Goal: Task Accomplishment & Management: Use online tool/utility

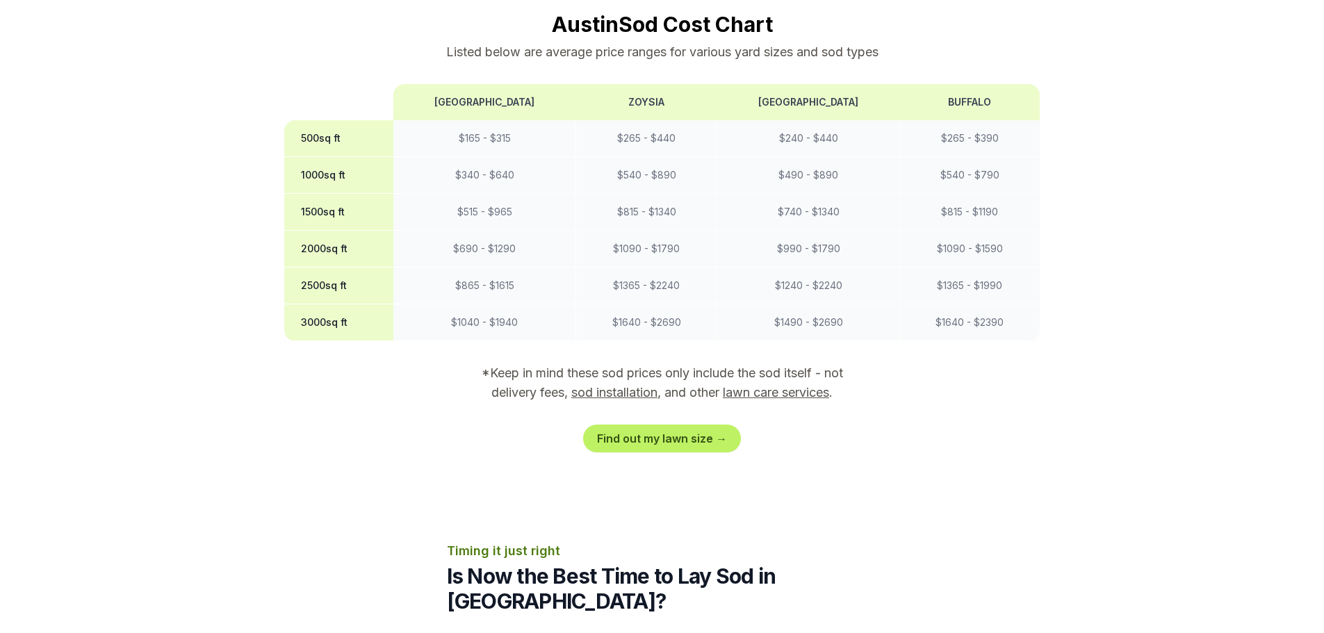
scroll to position [1182, 0]
click at [654, 424] on link "Find out my lawn size →" at bounding box center [662, 438] width 158 height 28
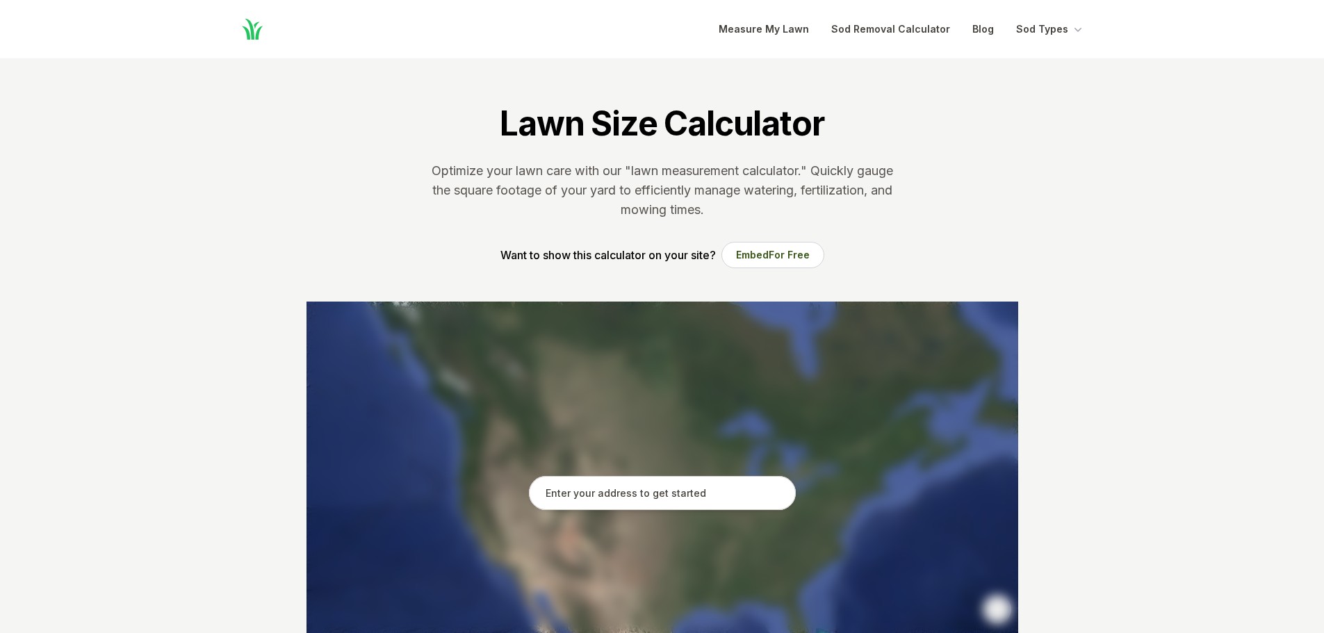
click at [626, 497] on input "text" at bounding box center [662, 493] width 267 height 35
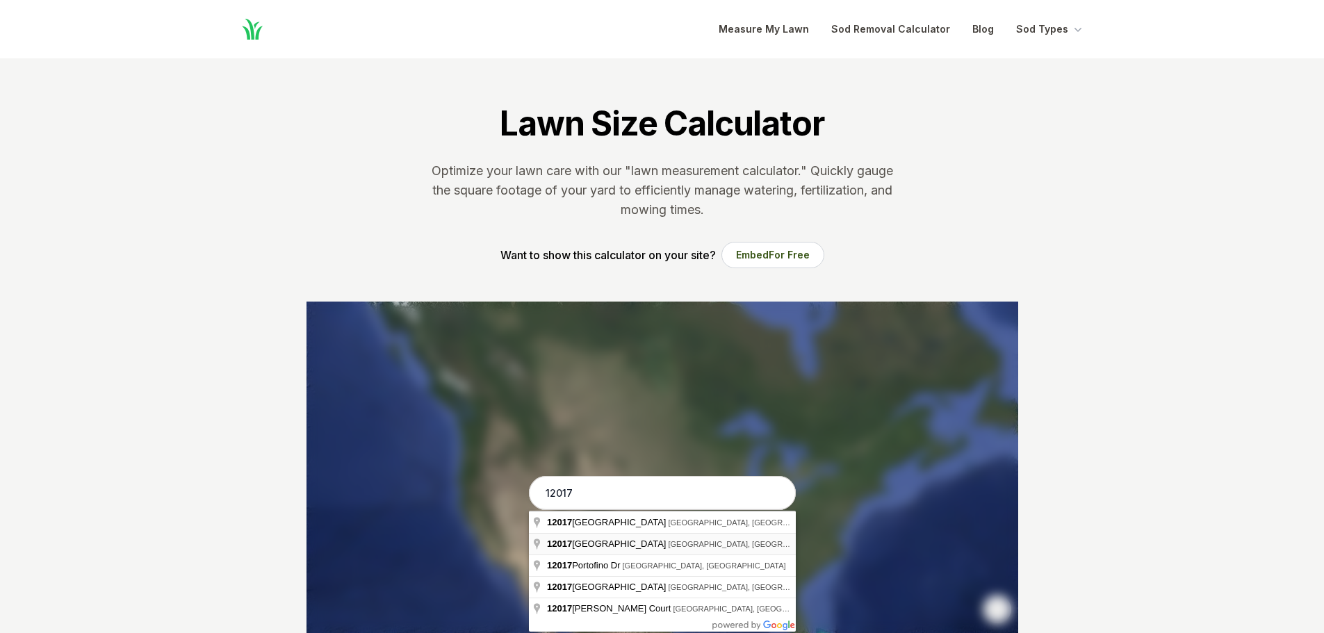
type input "[STREET_ADDRESS]"
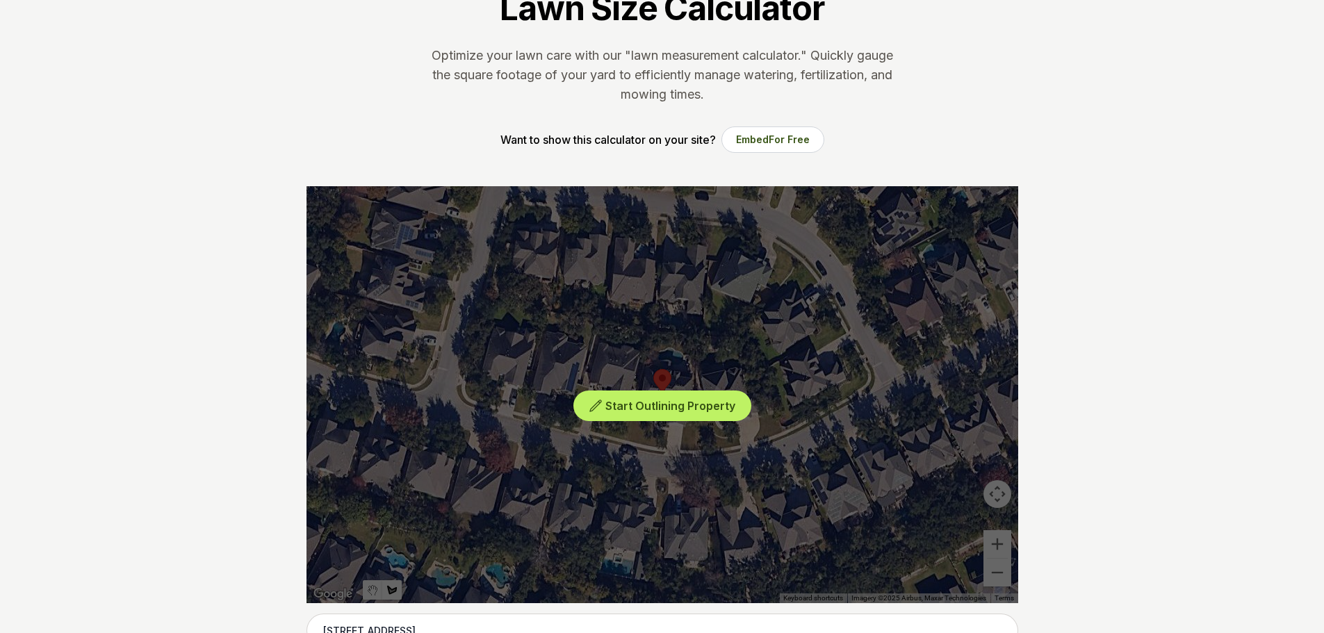
scroll to position [139, 0]
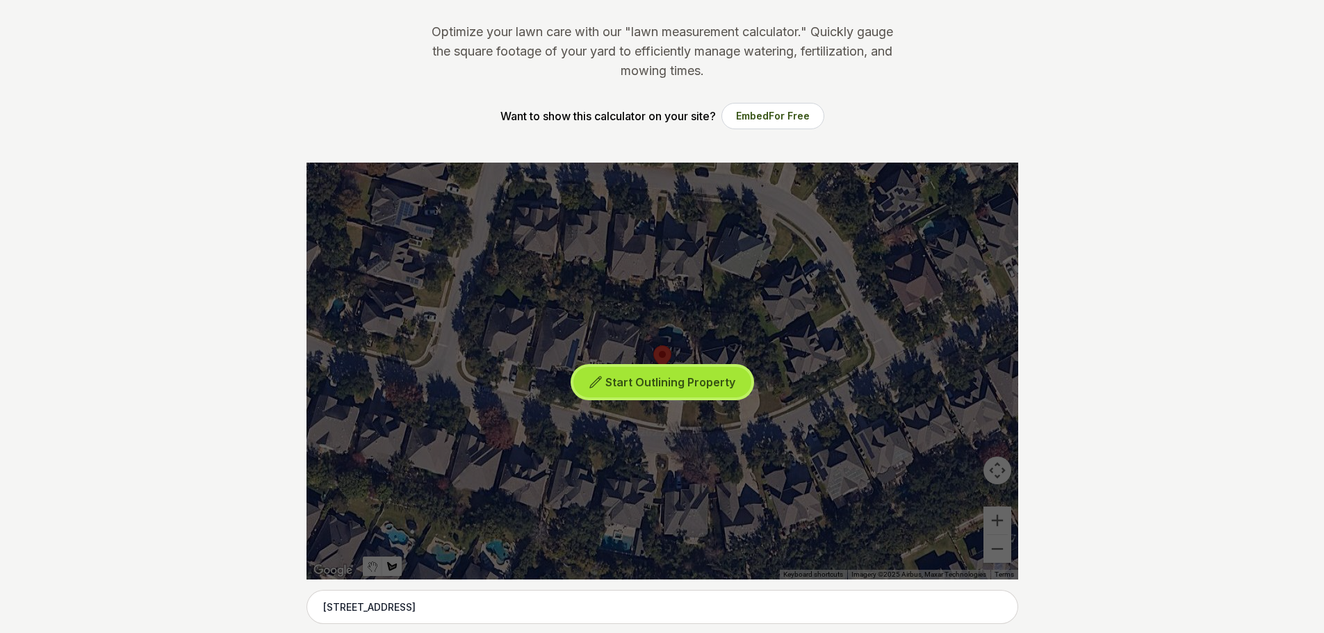
click at [680, 391] on button "Start Outlining Property" at bounding box center [662, 382] width 178 height 31
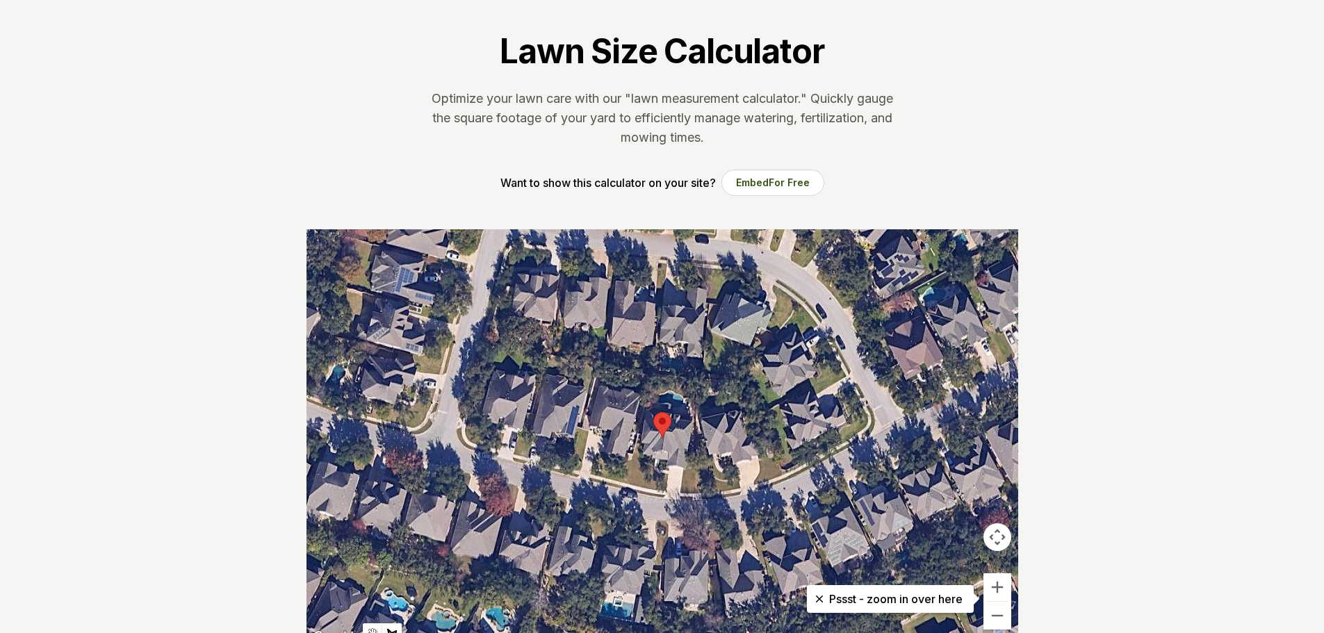
scroll to position [70, 0]
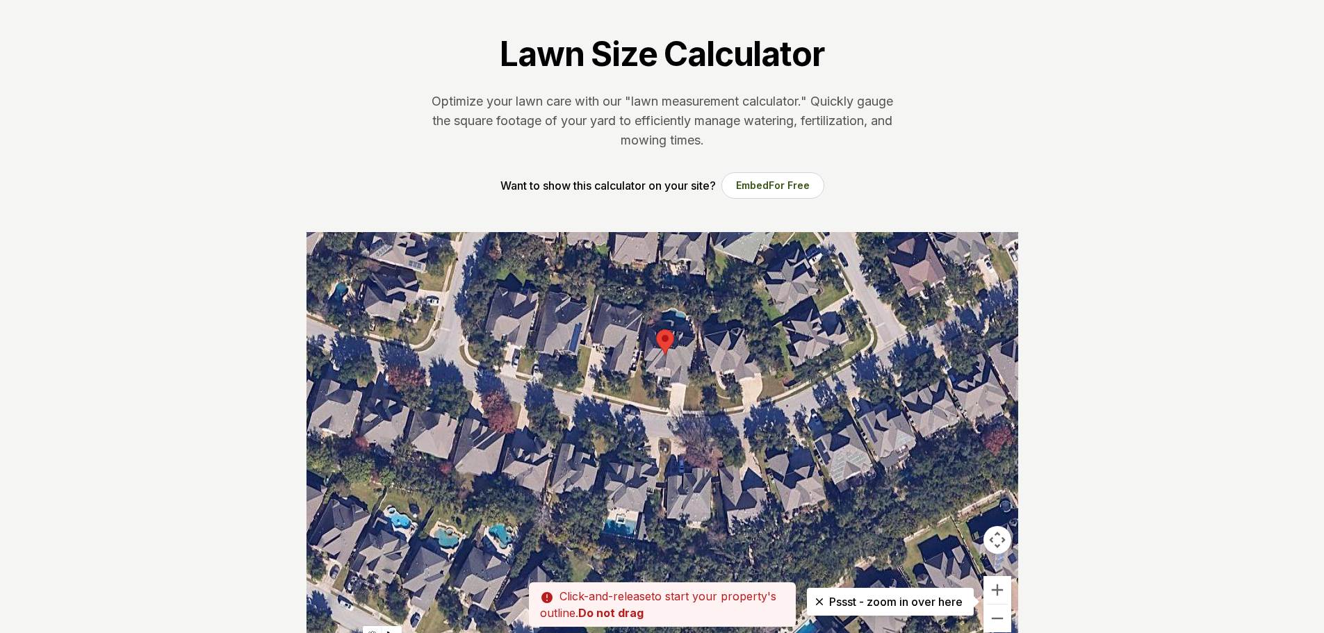
drag, startPoint x: 636, startPoint y: 447, endPoint x: 640, endPoint y: 363, distance: 84.2
click at [640, 362] on div at bounding box center [663, 440] width 712 height 417
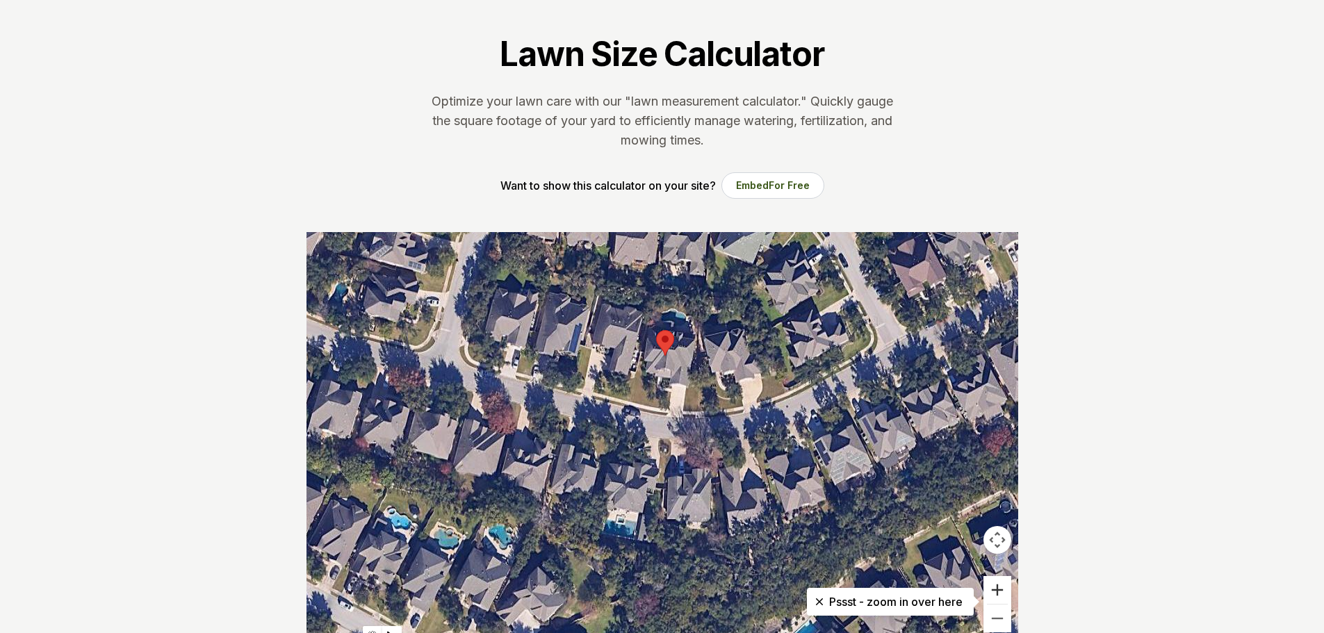
click at [1002, 587] on button "Zoom in" at bounding box center [997, 590] width 28 height 28
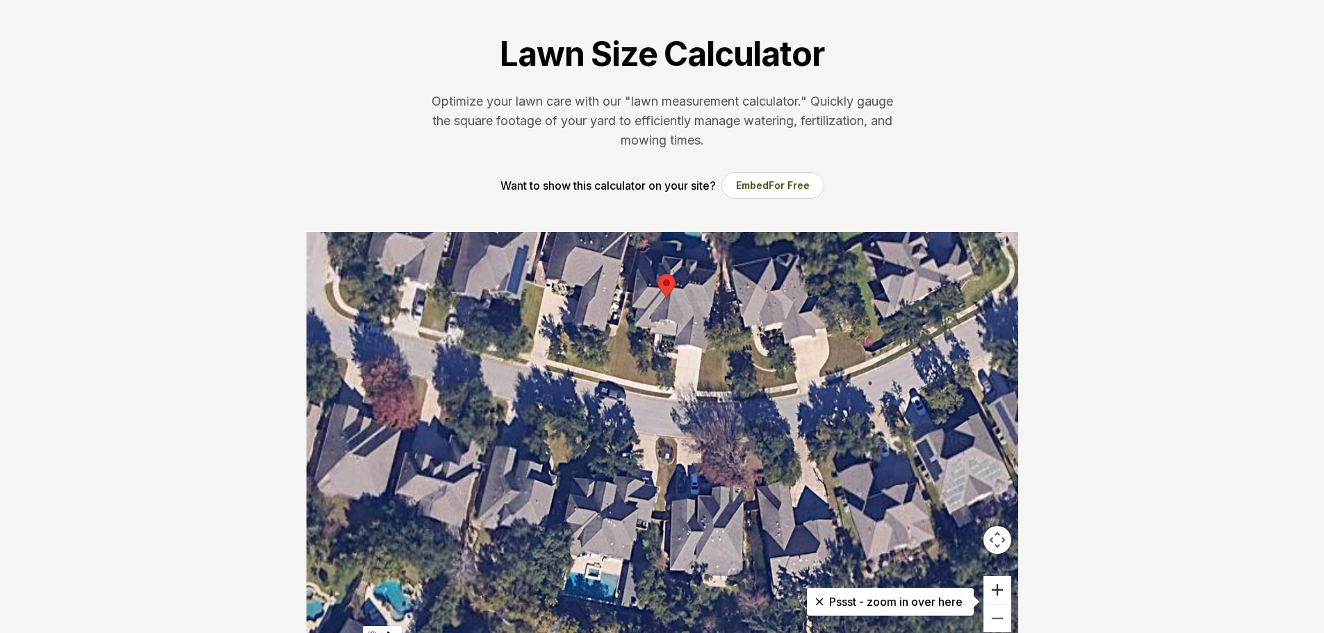
click at [1002, 587] on button "Zoom in" at bounding box center [997, 590] width 28 height 28
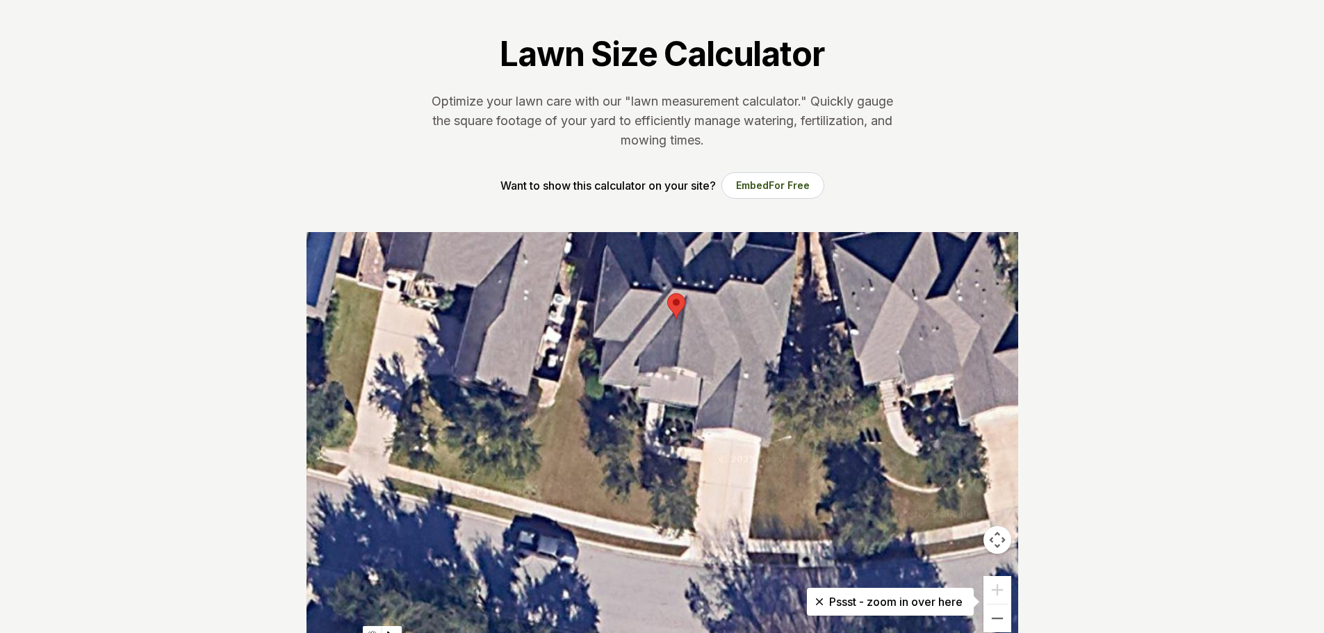
drag, startPoint x: 615, startPoint y: 400, endPoint x: 617, endPoint y: 623, distance: 223.1
click at [617, 623] on div at bounding box center [663, 440] width 712 height 417
click at [581, 308] on div at bounding box center [663, 440] width 712 height 417
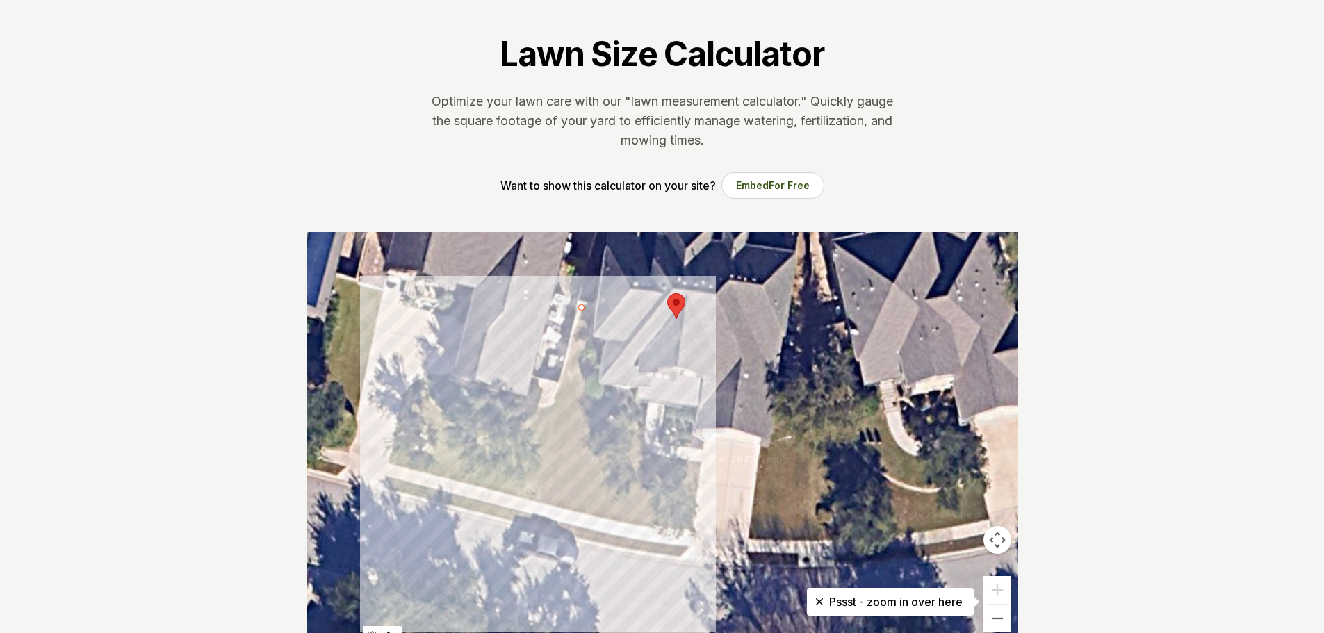
click at [534, 501] on div at bounding box center [663, 440] width 712 height 417
click at [692, 531] on div at bounding box center [663, 440] width 712 height 417
click at [699, 459] on div at bounding box center [663, 440] width 712 height 417
click at [645, 451] on div at bounding box center [663, 440] width 712 height 417
click at [639, 424] on div at bounding box center [663, 440] width 712 height 417
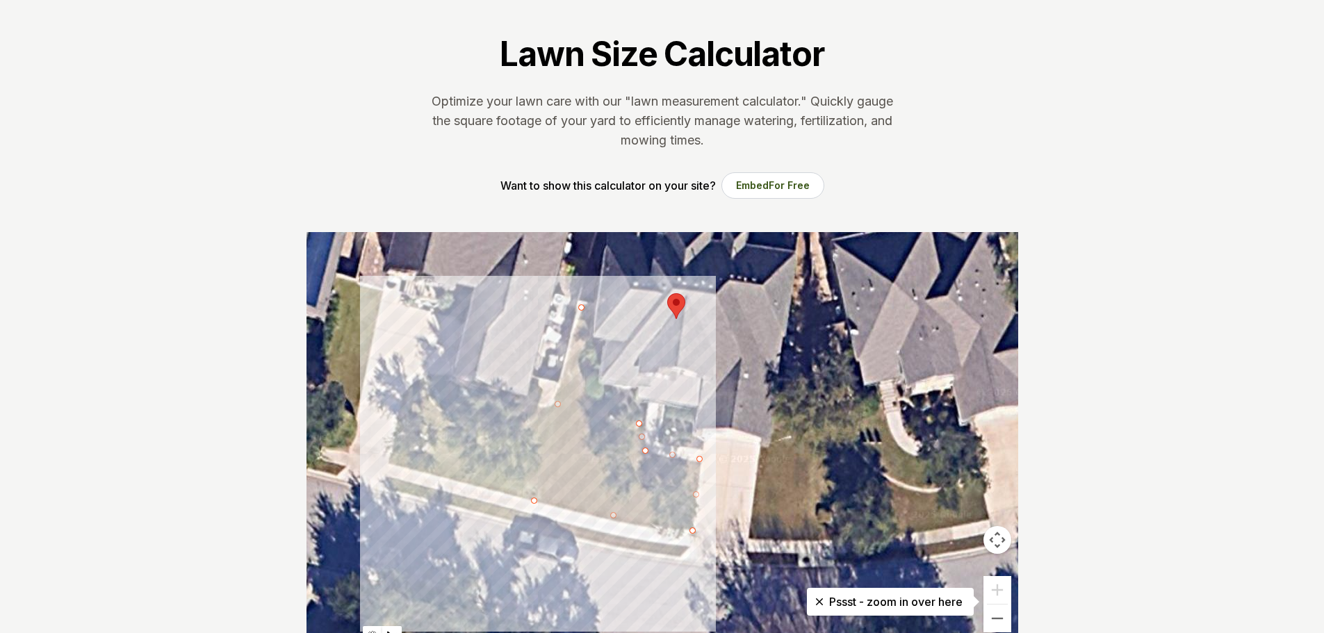
click at [585, 398] on div at bounding box center [663, 440] width 712 height 417
click at [585, 362] on div at bounding box center [663, 440] width 712 height 417
click at [592, 311] on div at bounding box center [663, 440] width 712 height 417
click at [582, 307] on div at bounding box center [663, 440] width 712 height 417
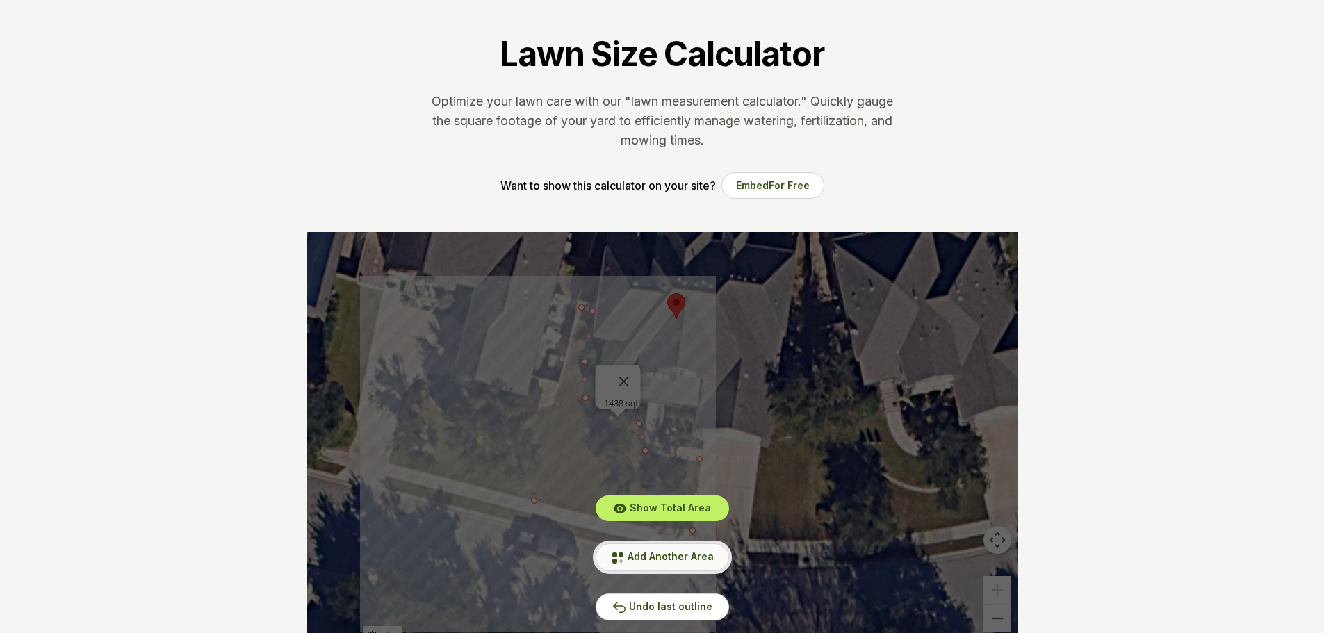
click at [665, 555] on span "Add Another Area" at bounding box center [671, 556] width 86 height 12
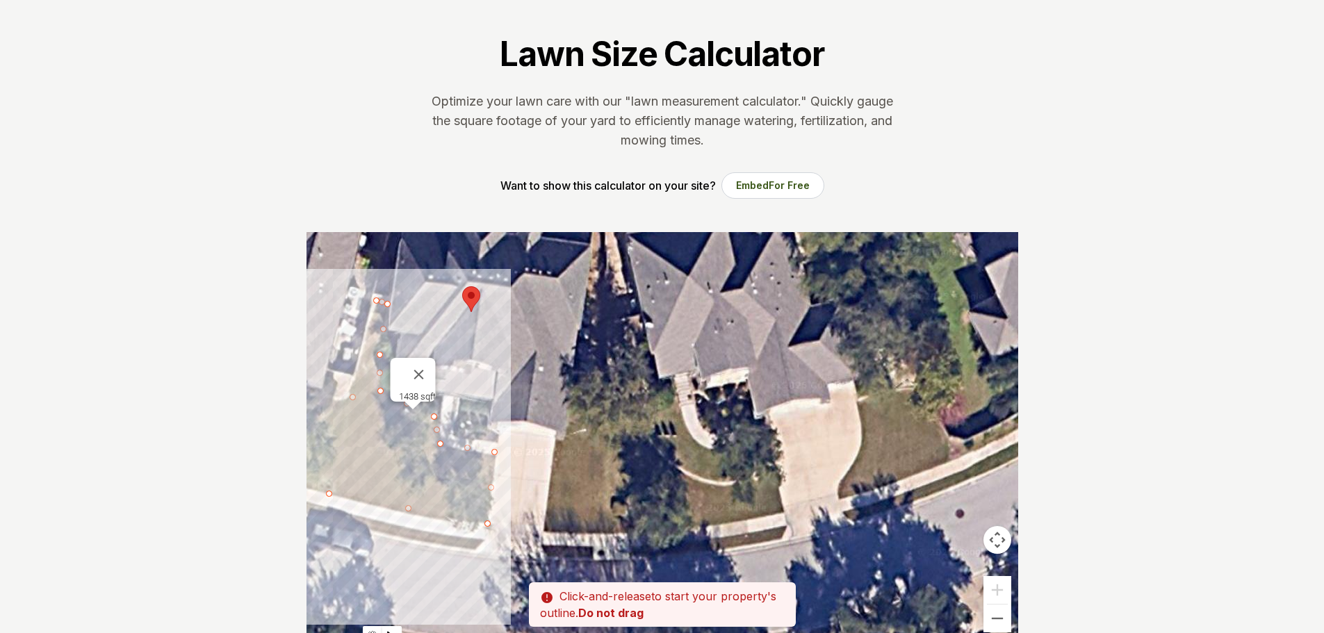
drag, startPoint x: 822, startPoint y: 502, endPoint x: 615, endPoint y: 495, distance: 207.2
click at [615, 495] on div at bounding box center [663, 440] width 712 height 417
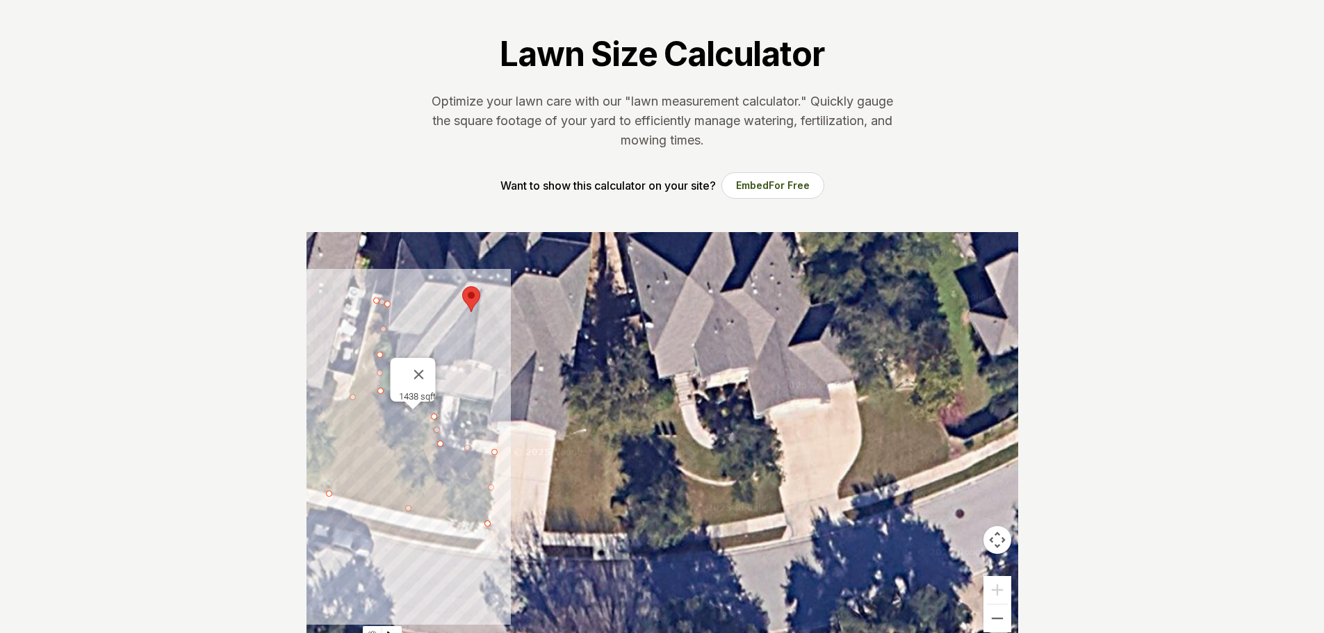
click at [555, 440] on div at bounding box center [663, 440] width 712 height 417
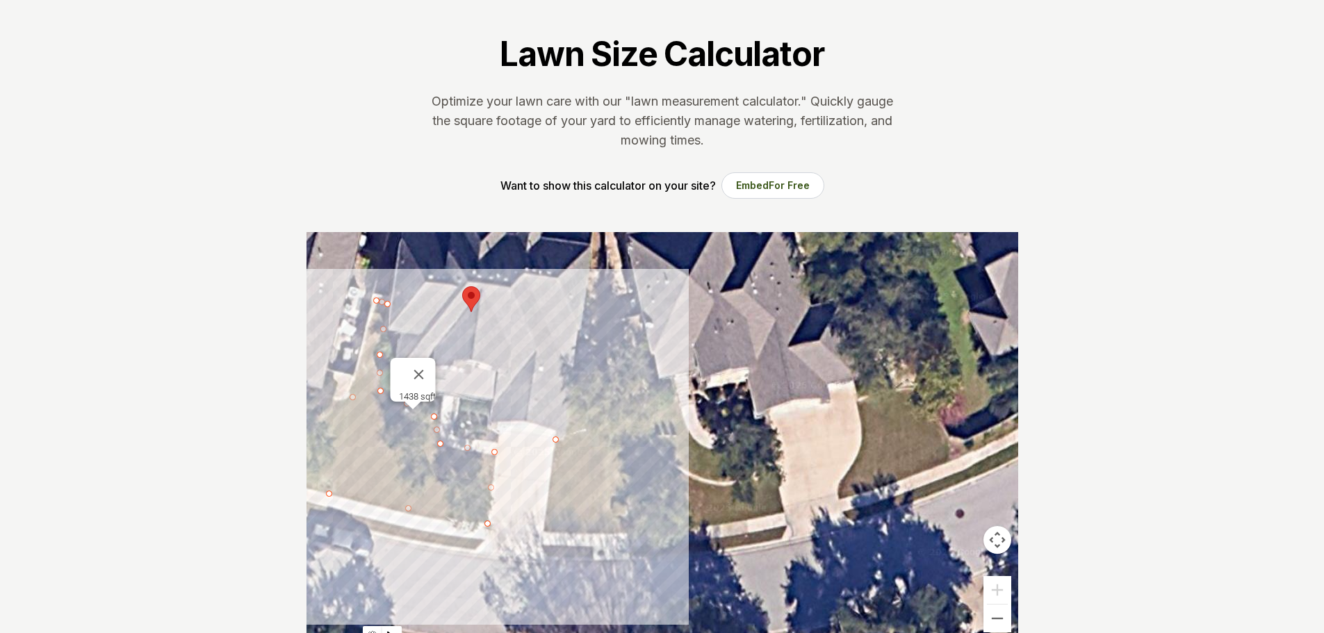
click at [544, 533] on div at bounding box center [663, 440] width 712 height 417
click at [606, 533] on div at bounding box center [663, 440] width 712 height 417
click at [605, 407] on div at bounding box center [663, 440] width 712 height 417
click at [582, 408] on div at bounding box center [663, 440] width 712 height 417
click at [583, 435] on div at bounding box center [663, 440] width 712 height 417
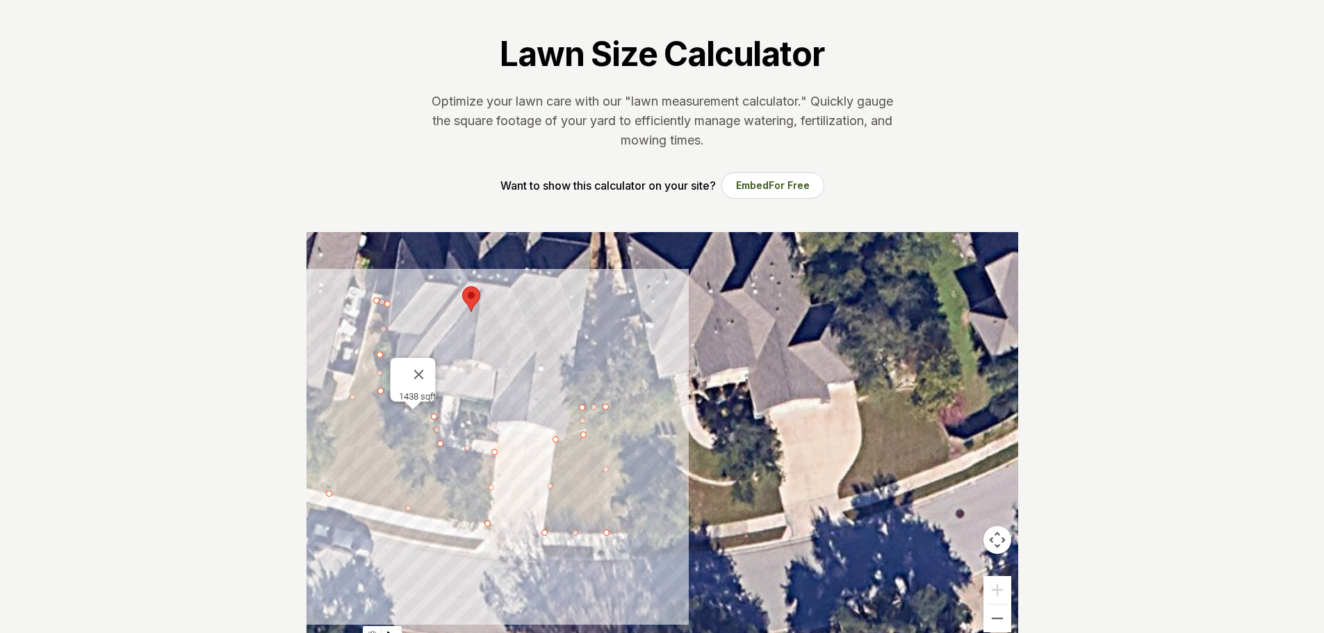
click at [559, 441] on div at bounding box center [663, 440] width 712 height 417
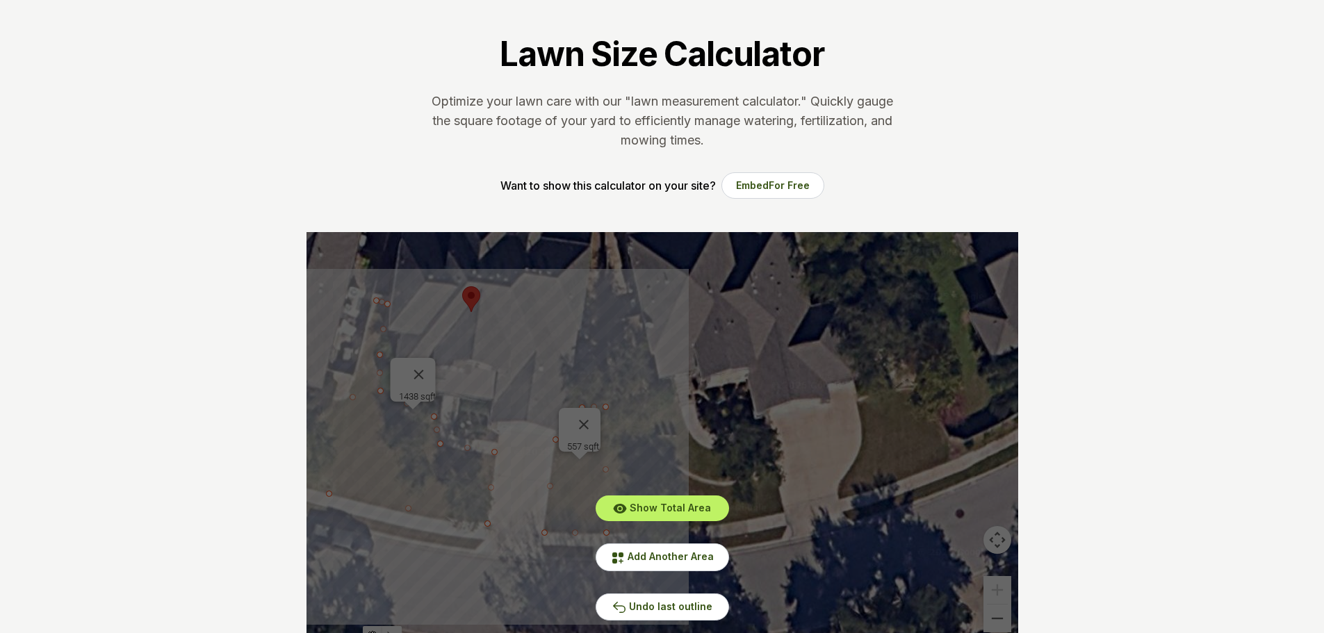
drag, startPoint x: 554, startPoint y: 322, endPoint x: 617, endPoint y: 385, distance: 89.0
click at [617, 385] on div "Show Total Area Add Another Area Undo last outline" at bounding box center [663, 440] width 712 height 417
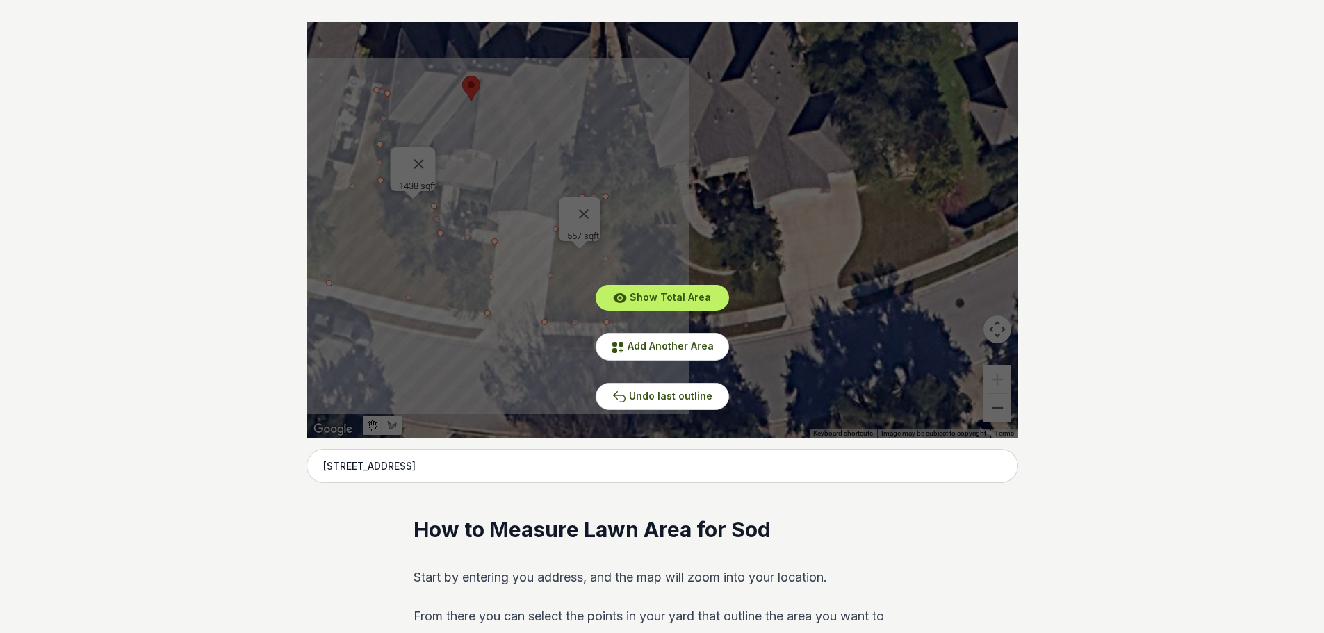
scroll to position [278, 0]
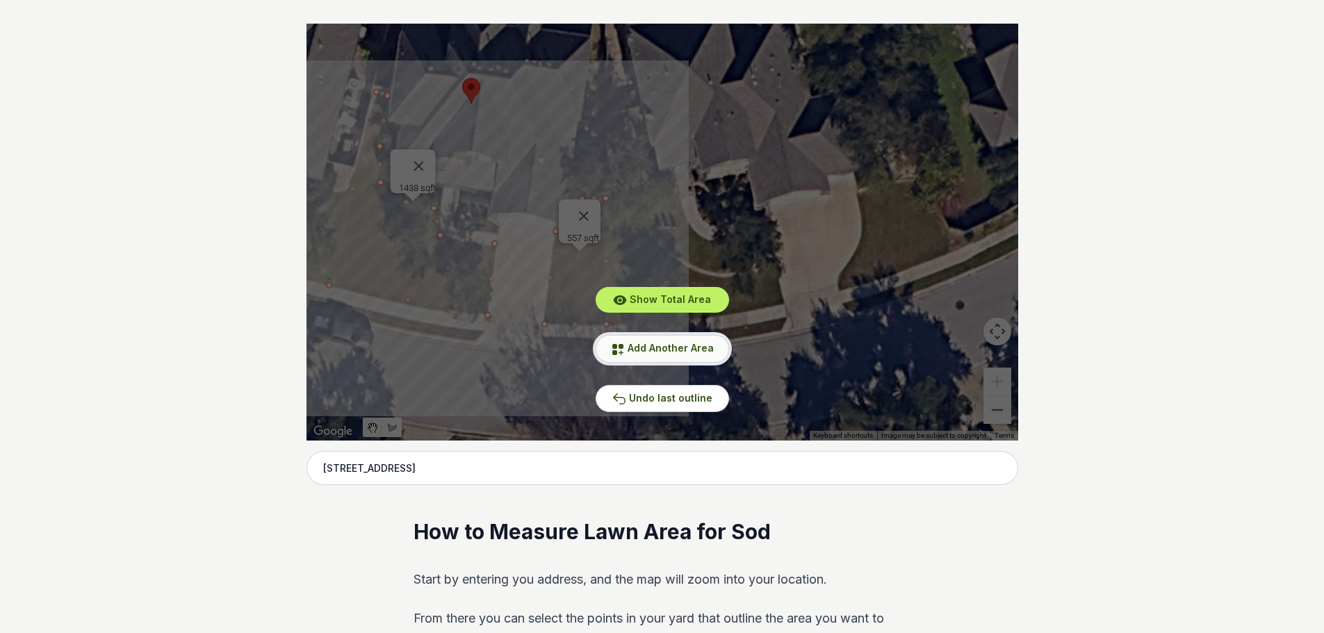
click at [692, 348] on span "Add Another Area" at bounding box center [671, 348] width 86 height 12
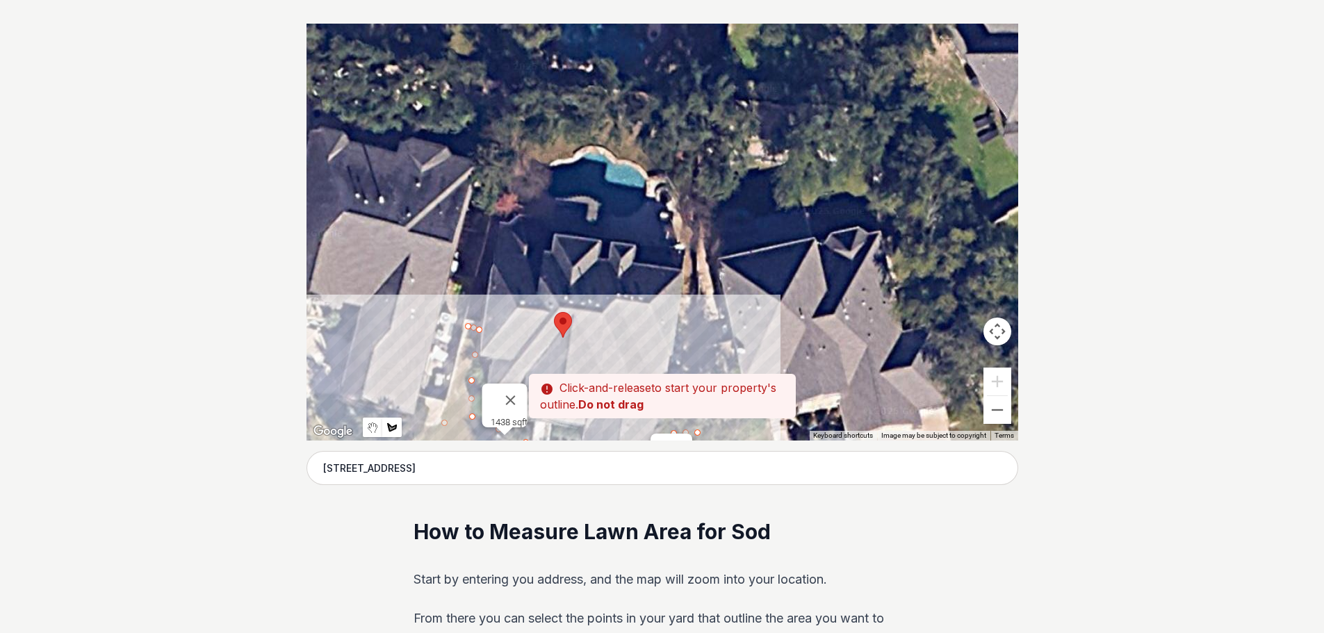
drag, startPoint x: 619, startPoint y: 200, endPoint x: 714, endPoint y: 445, distance: 262.5
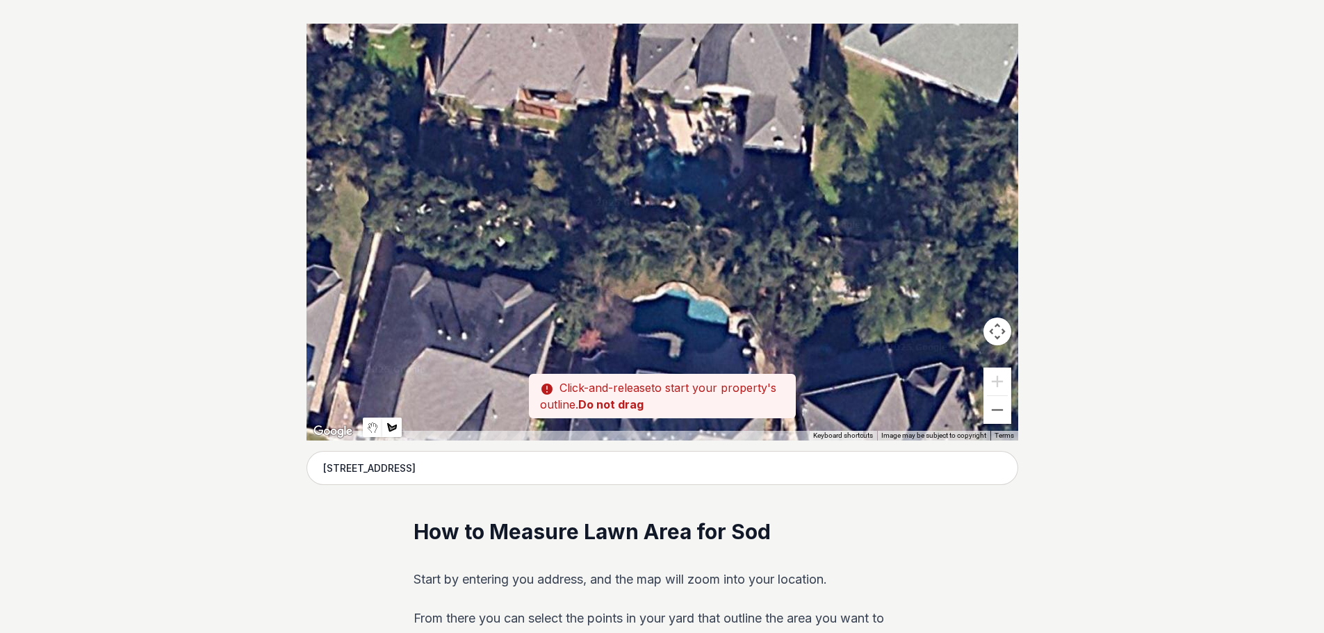
drag, startPoint x: 621, startPoint y: 250, endPoint x: 706, endPoint y: 390, distance: 164.0
click at [706, 390] on div "Pssst - zoom in over here To navigate the map with touch gestures double-tap an…" at bounding box center [663, 232] width 712 height 417
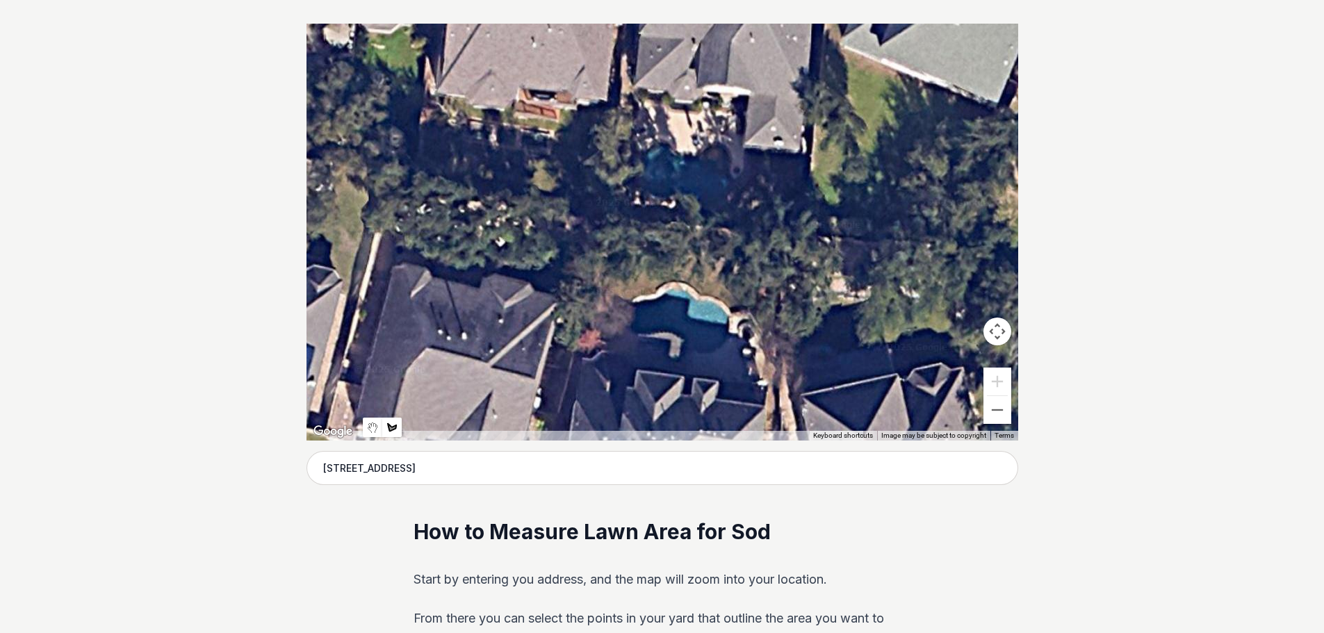
click at [612, 329] on div at bounding box center [663, 232] width 712 height 417
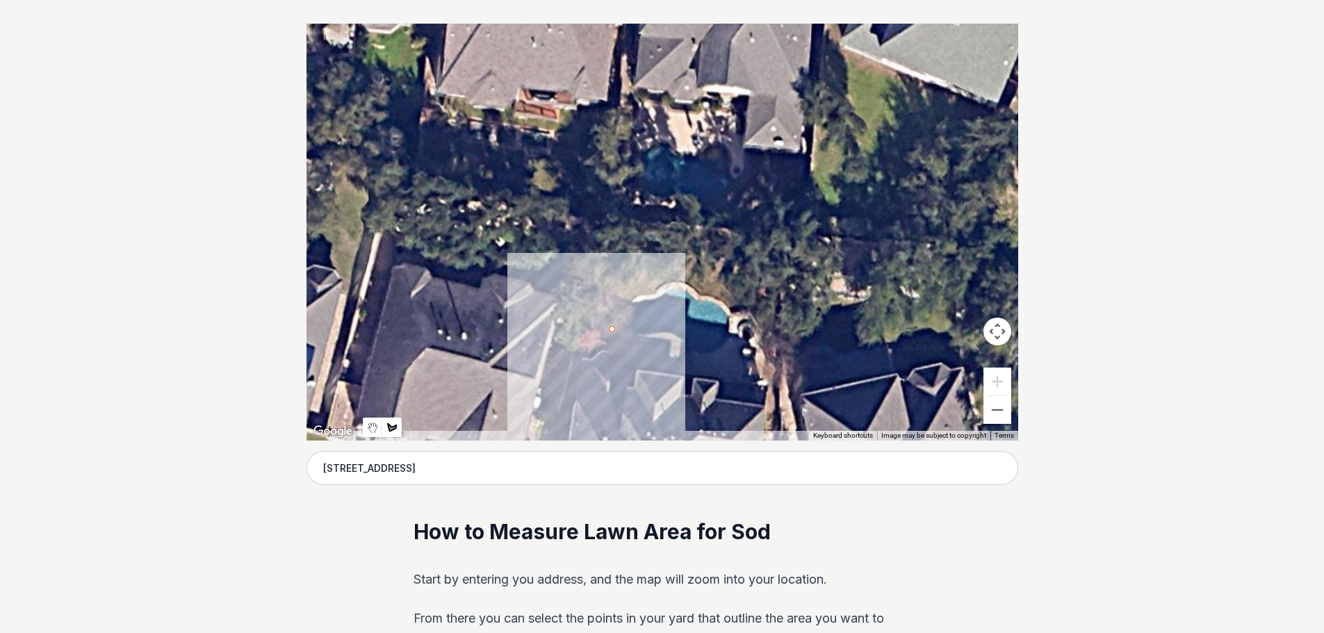
click at [582, 327] on div at bounding box center [663, 232] width 712 height 417
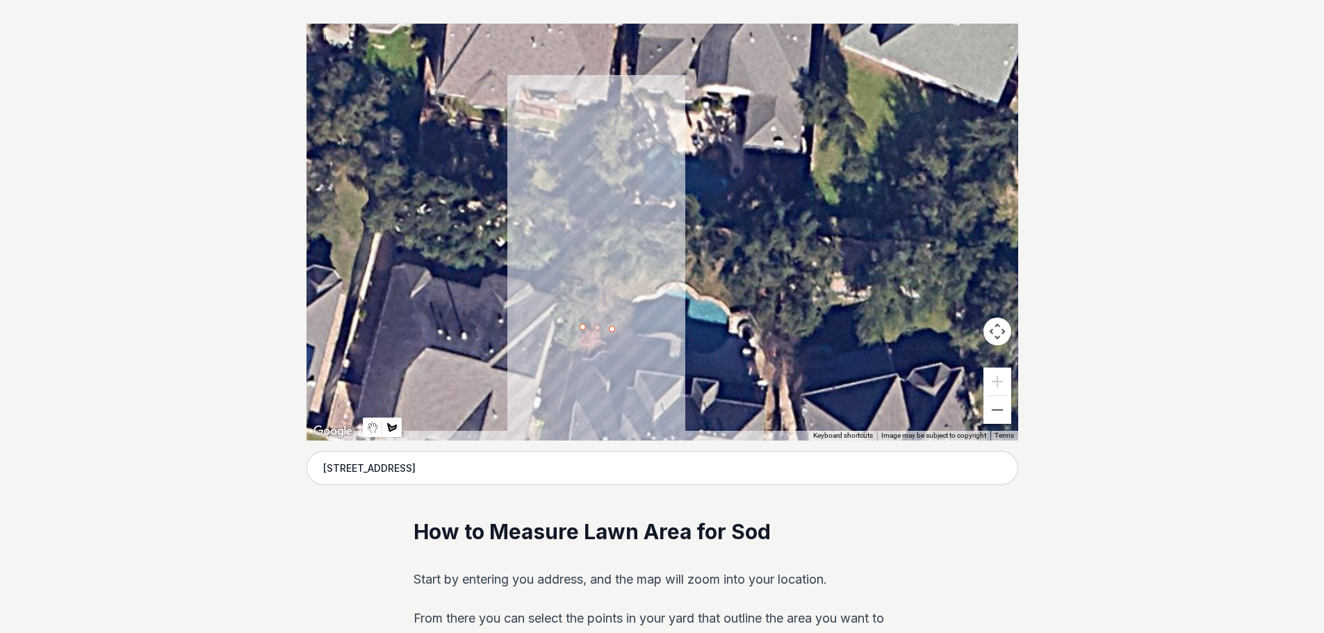
click at [596, 226] on div at bounding box center [663, 232] width 712 height 417
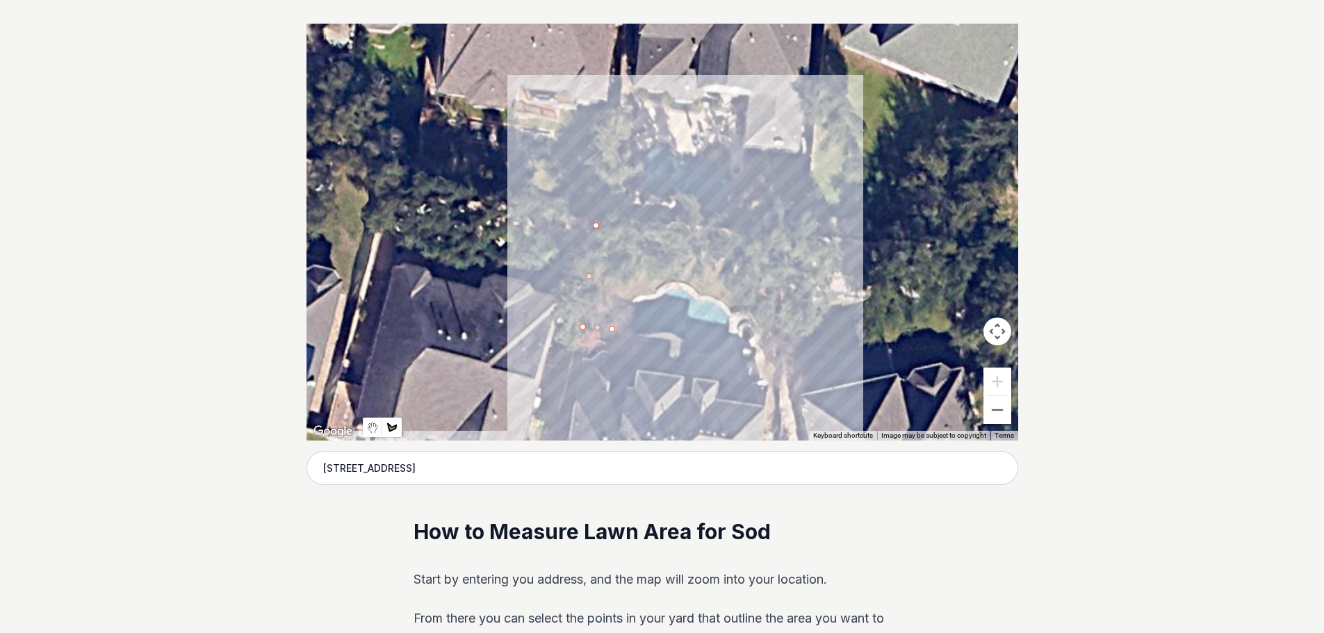
click at [777, 245] on div at bounding box center [663, 232] width 712 height 417
click at [773, 312] on div at bounding box center [663, 232] width 712 height 417
click at [682, 282] on div at bounding box center [663, 232] width 712 height 417
click at [620, 301] on div at bounding box center [663, 232] width 712 height 417
click at [612, 330] on div at bounding box center [663, 232] width 712 height 417
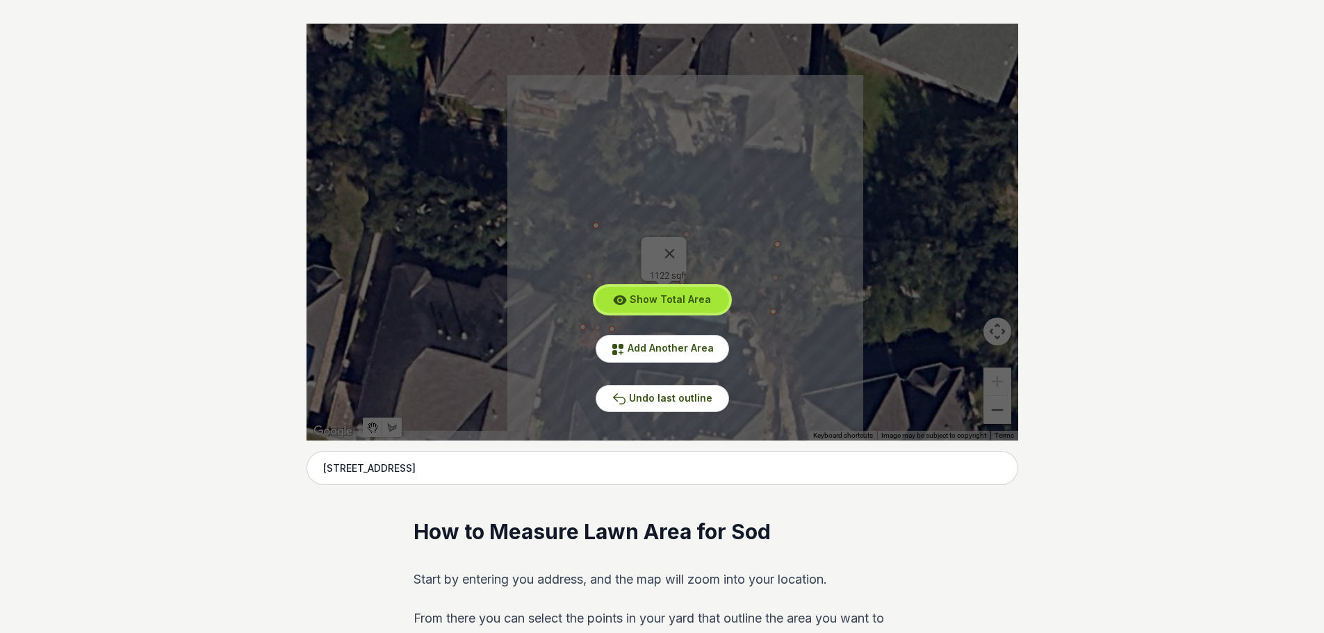
click at [657, 304] on span "Show Total Area" at bounding box center [670, 299] width 81 height 12
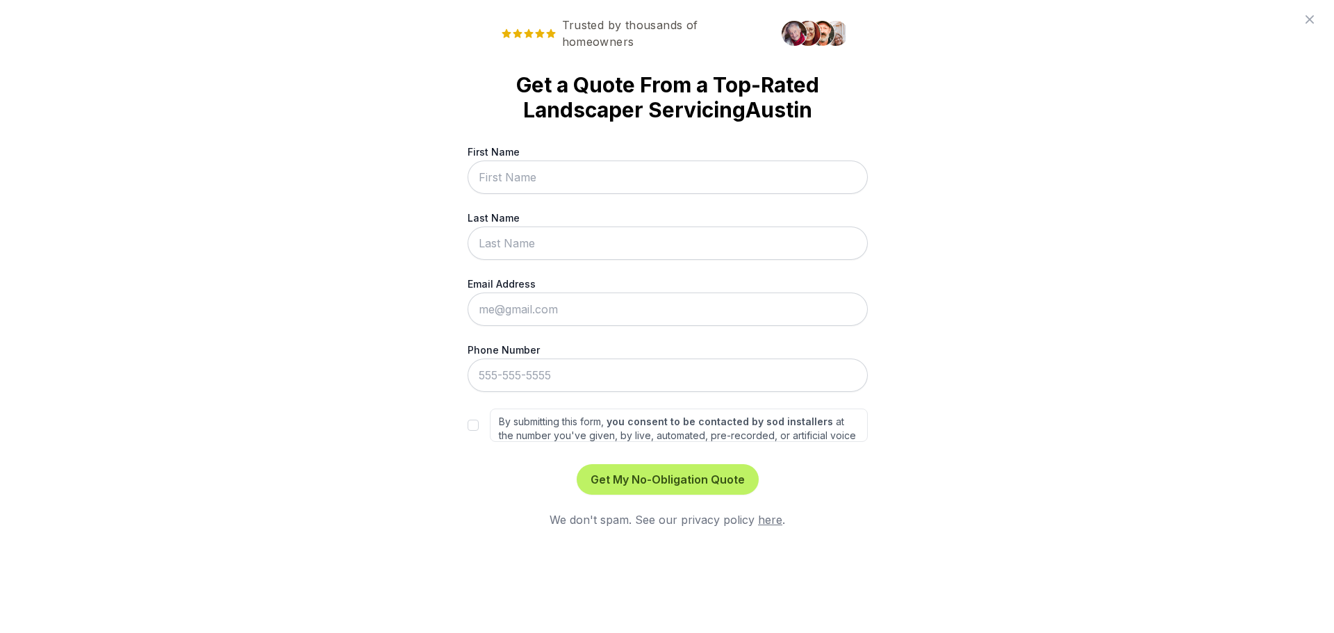
scroll to position [0, 0]
click at [548, 177] on input "First Name" at bounding box center [667, 177] width 400 height 33
type input "[PERSON_NAME]"
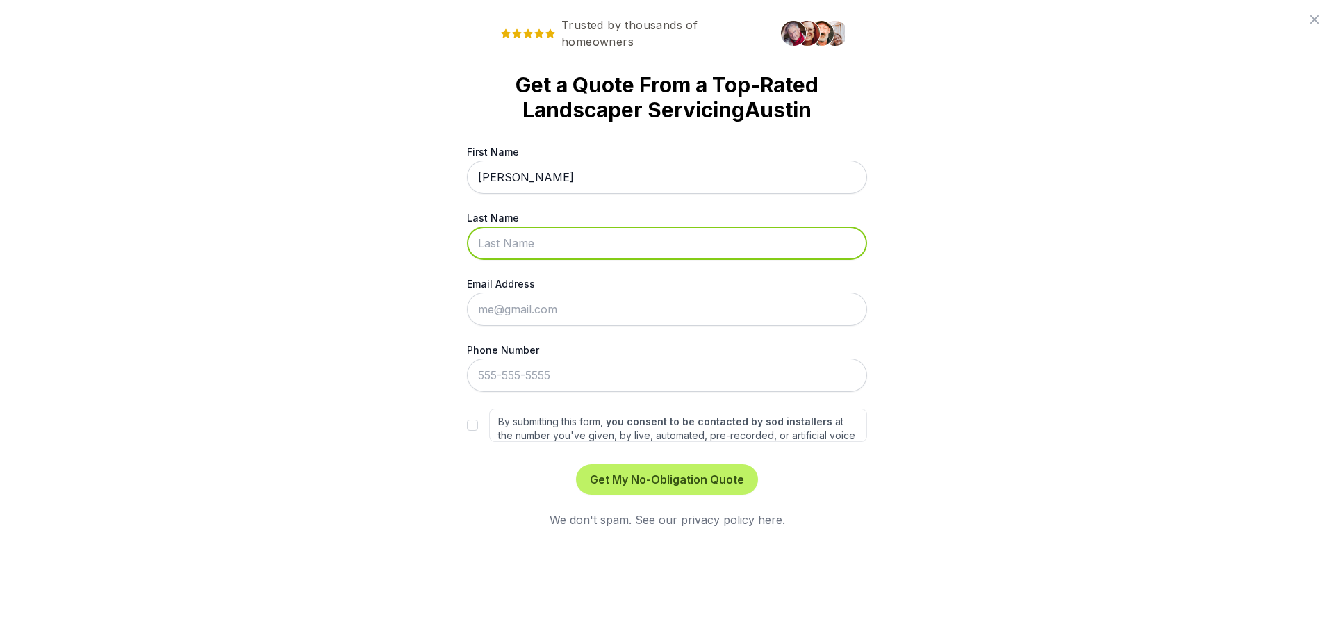
type input "Springer"
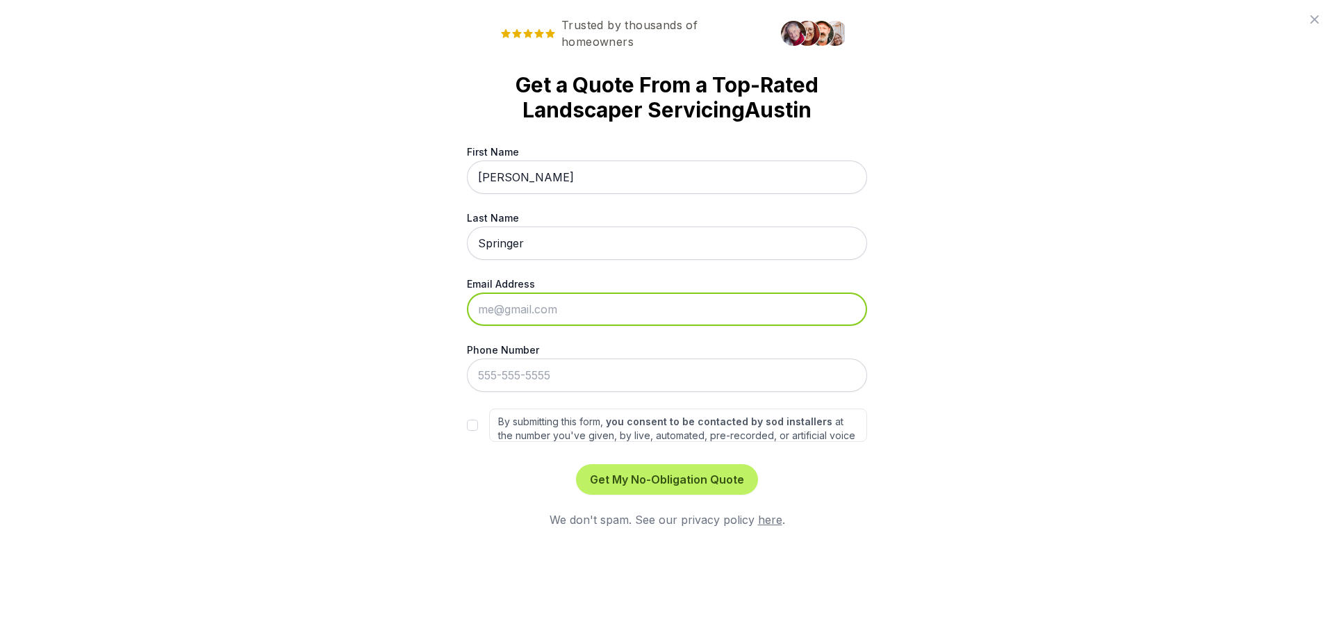
type input "[EMAIL_ADDRESS][DOMAIN_NAME]"
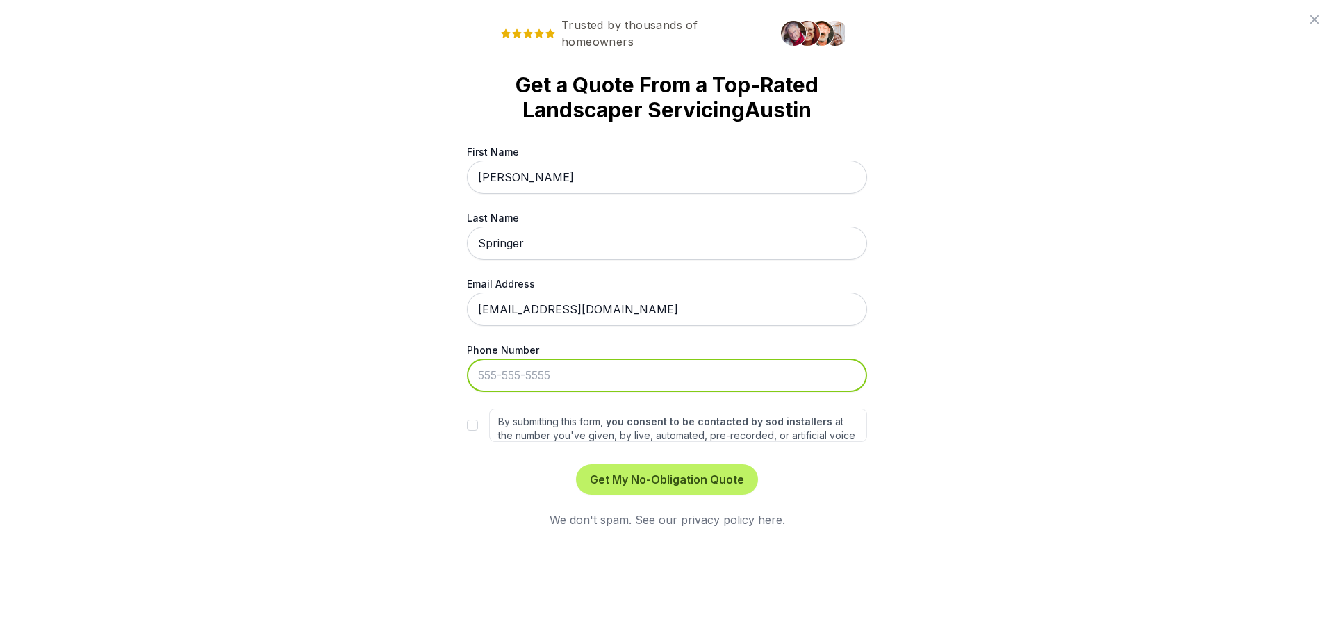
type input "[PHONE_NUMBER]"
drag, startPoint x: 575, startPoint y: 375, endPoint x: 267, endPoint y: 373, distance: 308.6
click at [267, 373] on div "Trusted by thousands of homeowners Get a Quote From a Top-Rated Landscaper Serv…" at bounding box center [667, 316] width 1334 height 633
click at [1133, 197] on div "Trusted by thousands of homeowners Get a Quote From a Top-Rated Landscaper Serv…" at bounding box center [667, 316] width 1334 height 633
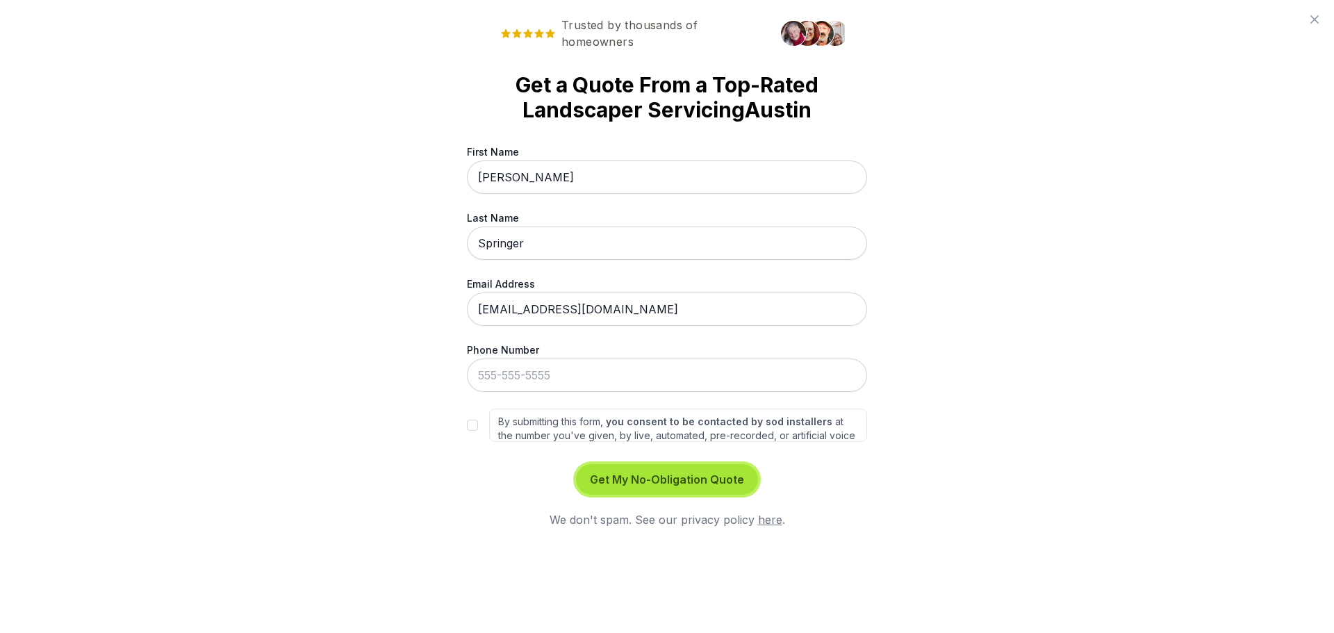
click at [706, 485] on button "Get My No-Obligation Quote" at bounding box center [667, 479] width 182 height 31
click at [612, 482] on button "Get My No-Obligation Quote" at bounding box center [667, 479] width 182 height 31
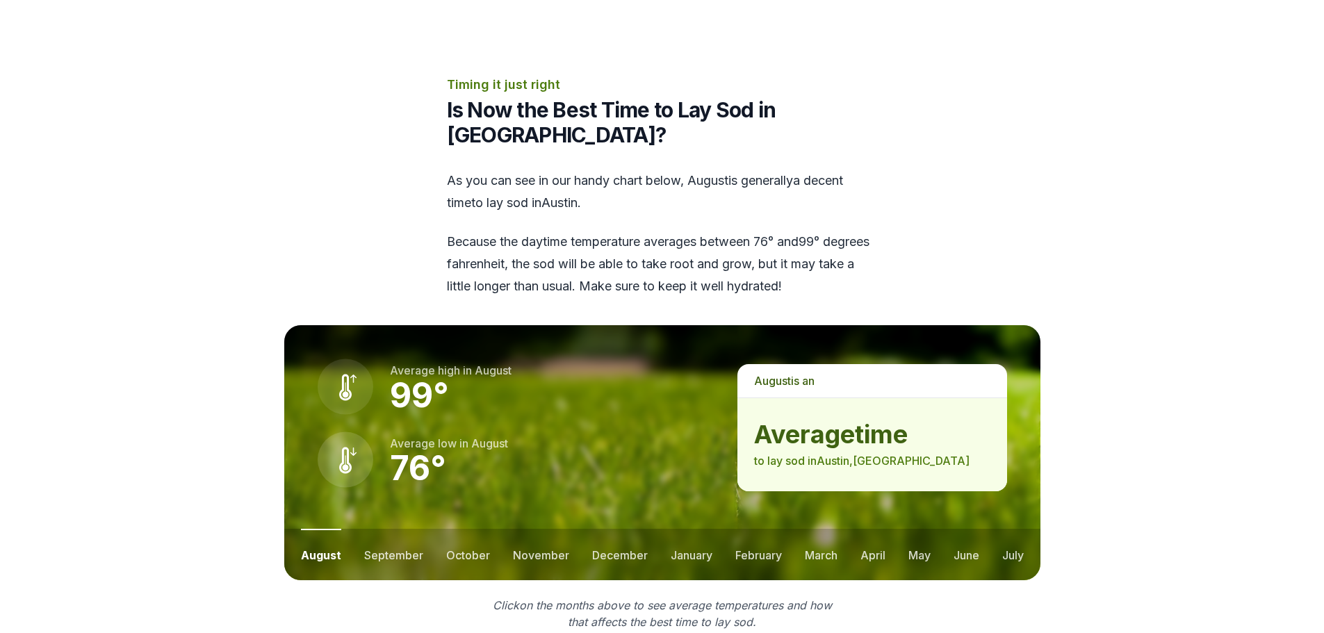
scroll to position [1668, 0]
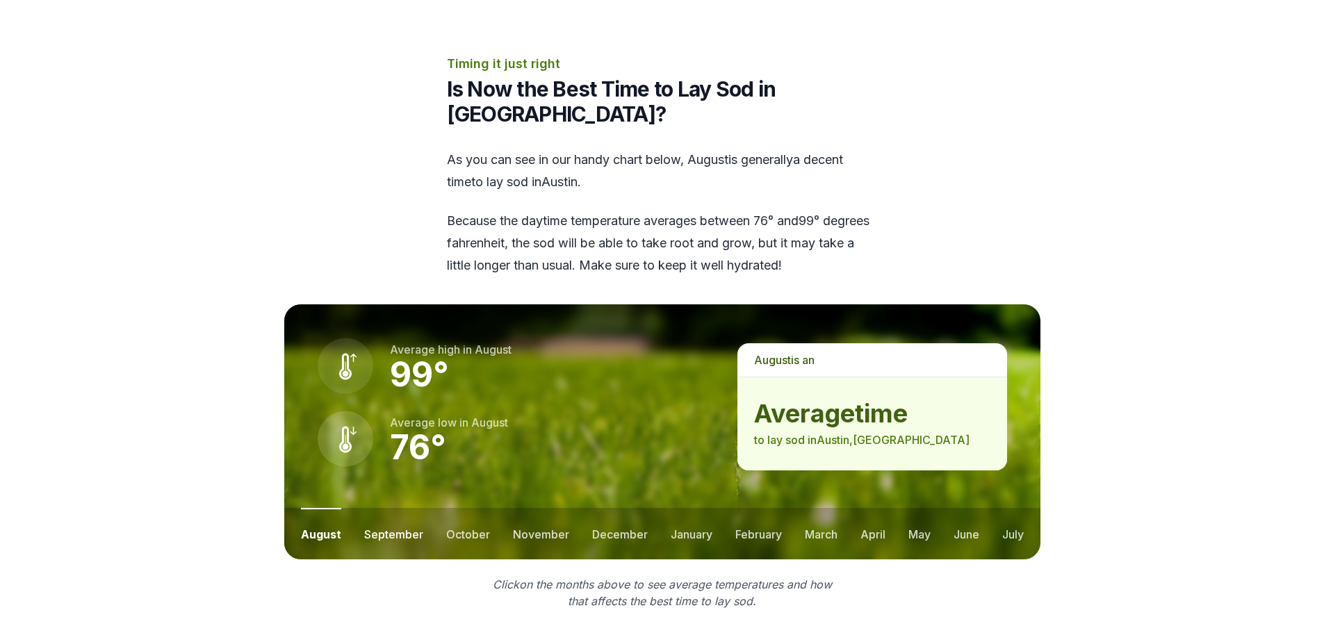
click at [387, 508] on button "september" at bounding box center [393, 533] width 59 height 51
click at [474, 508] on button "october" at bounding box center [468, 533] width 44 height 51
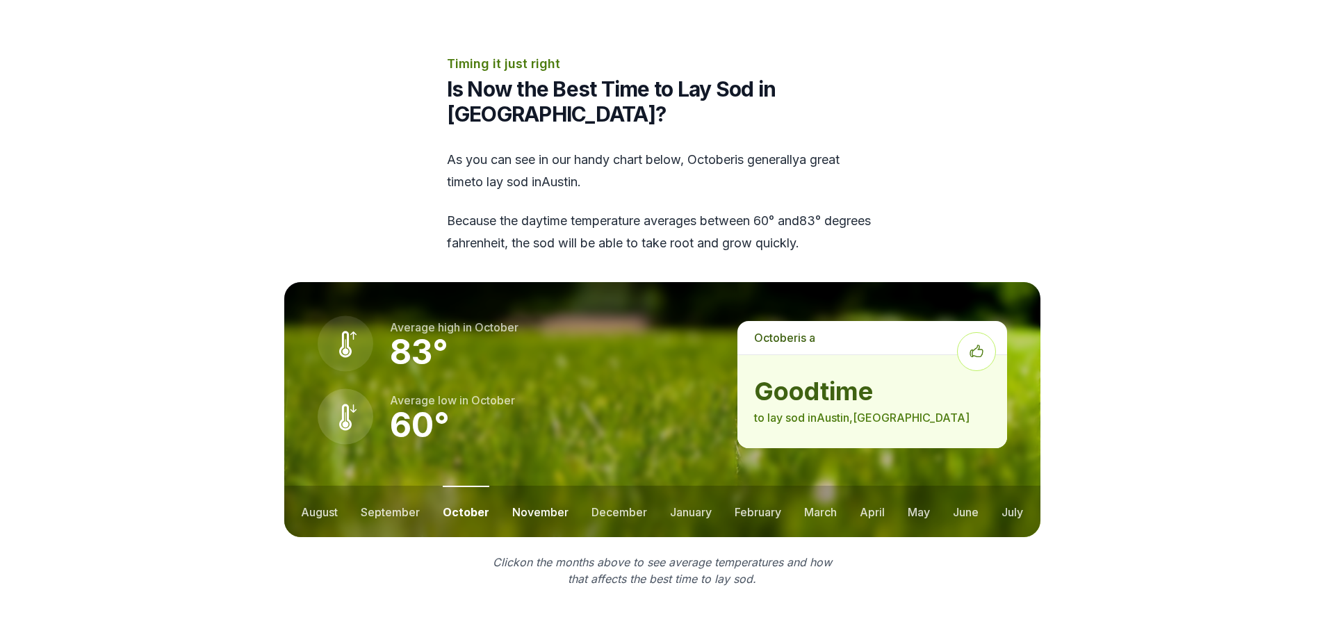
click at [539, 486] on button "november" at bounding box center [540, 511] width 56 height 51
click at [616, 486] on button "december" at bounding box center [619, 511] width 56 height 51
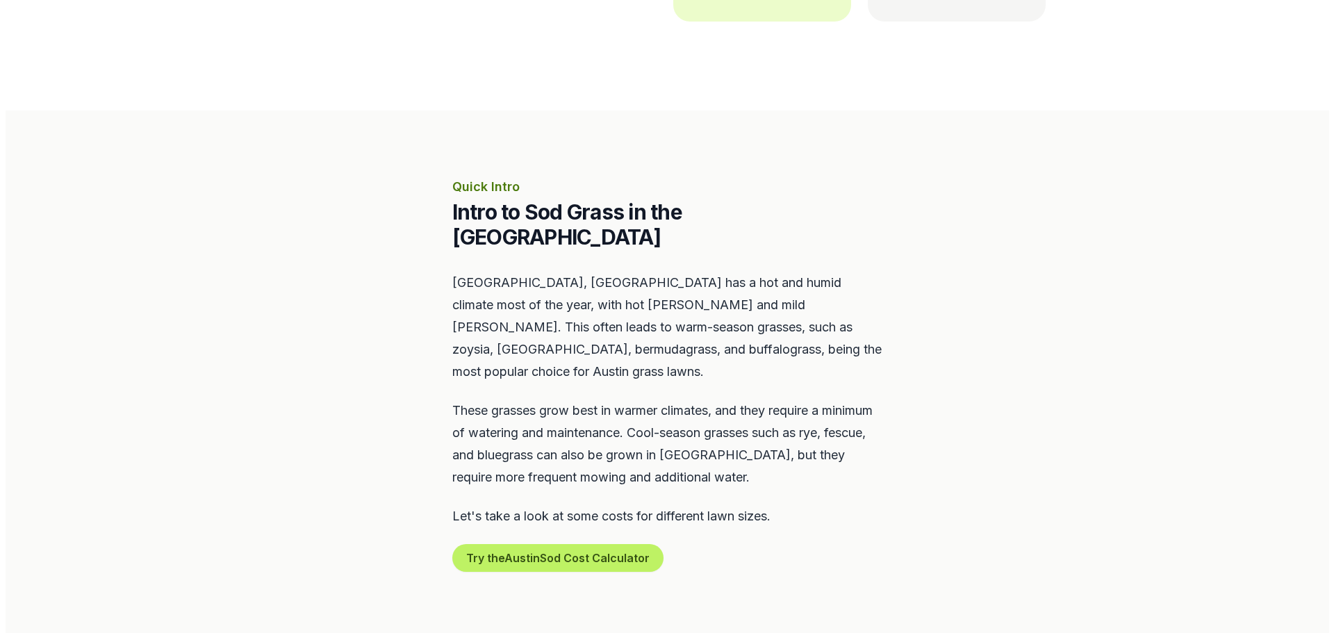
scroll to position [626, 0]
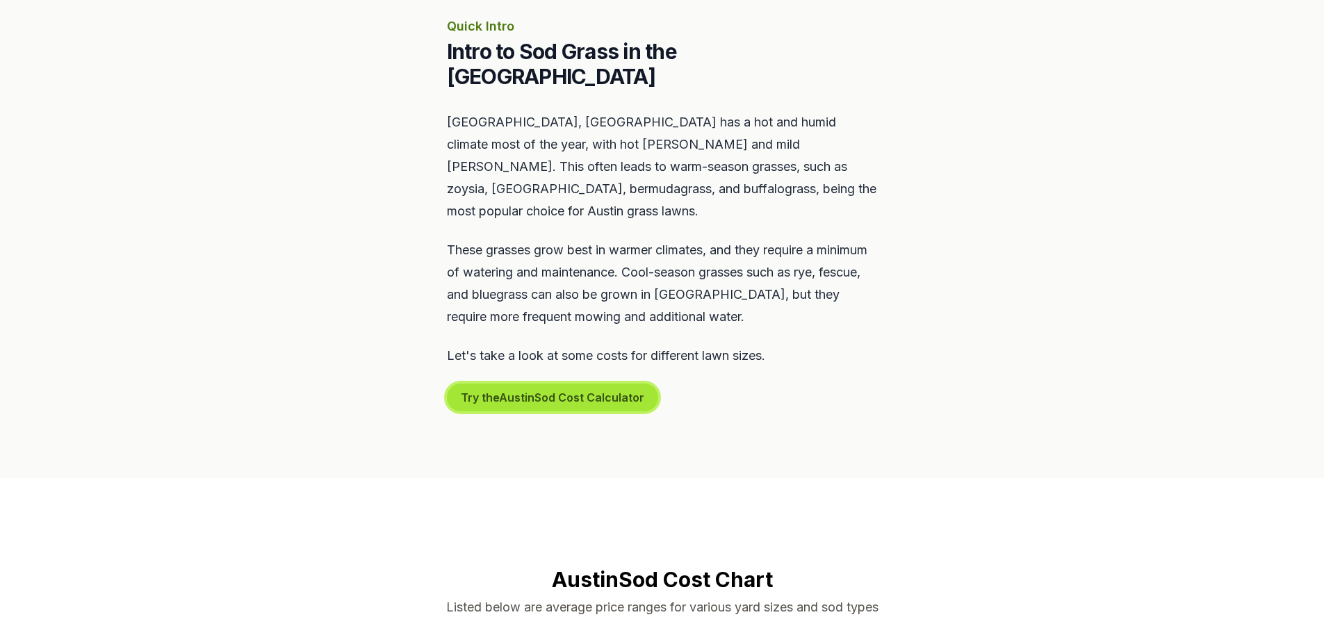
click at [564, 384] on button "Try the Austin Sod Cost Calculator" at bounding box center [552, 398] width 211 height 28
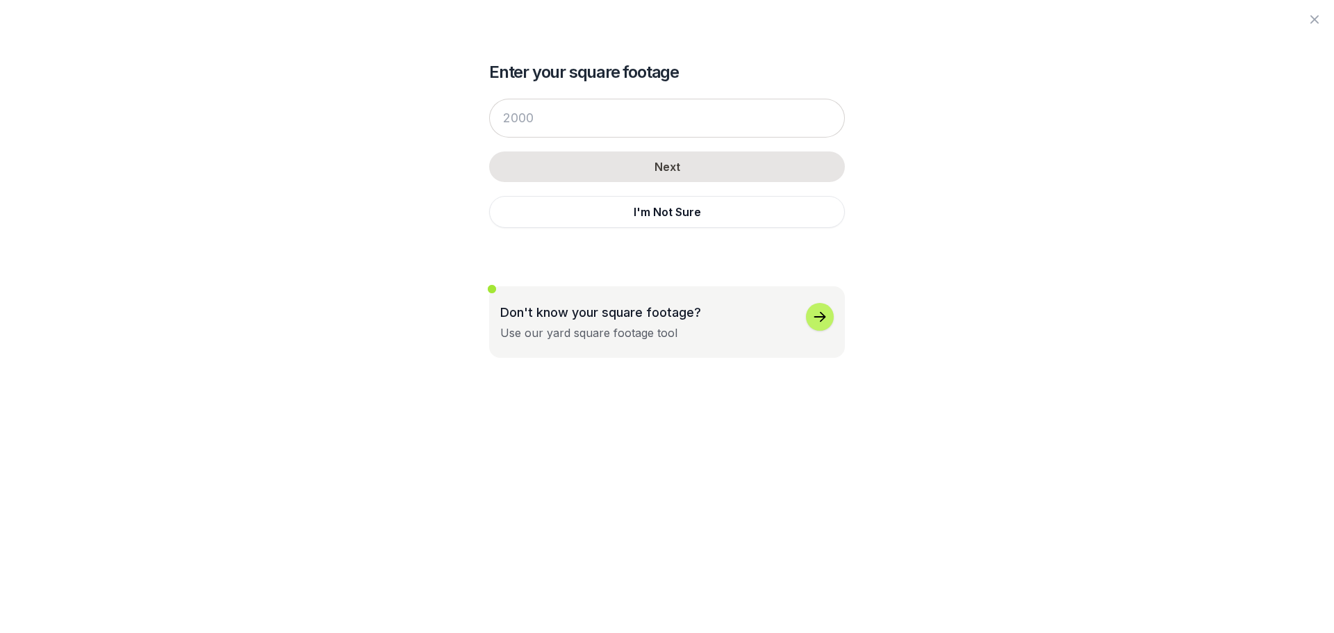
click at [661, 332] on div "Use our yard square footage tool" at bounding box center [588, 333] width 177 height 17
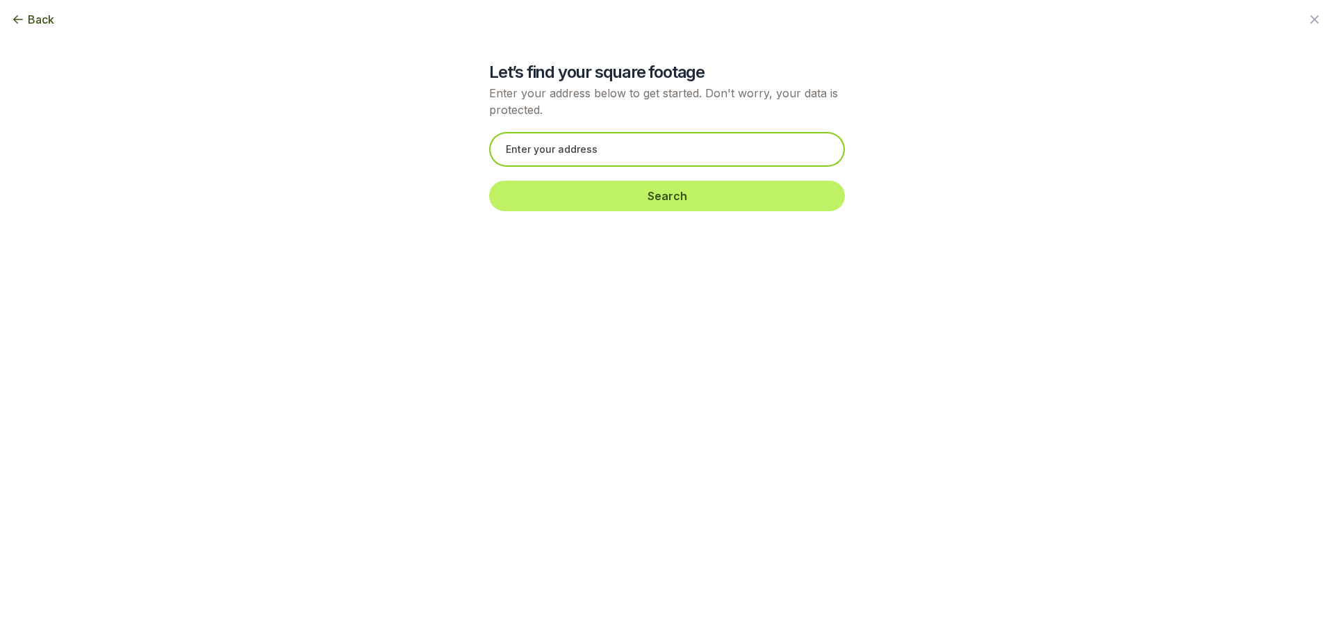
click at [589, 144] on input "text" at bounding box center [667, 149] width 356 height 35
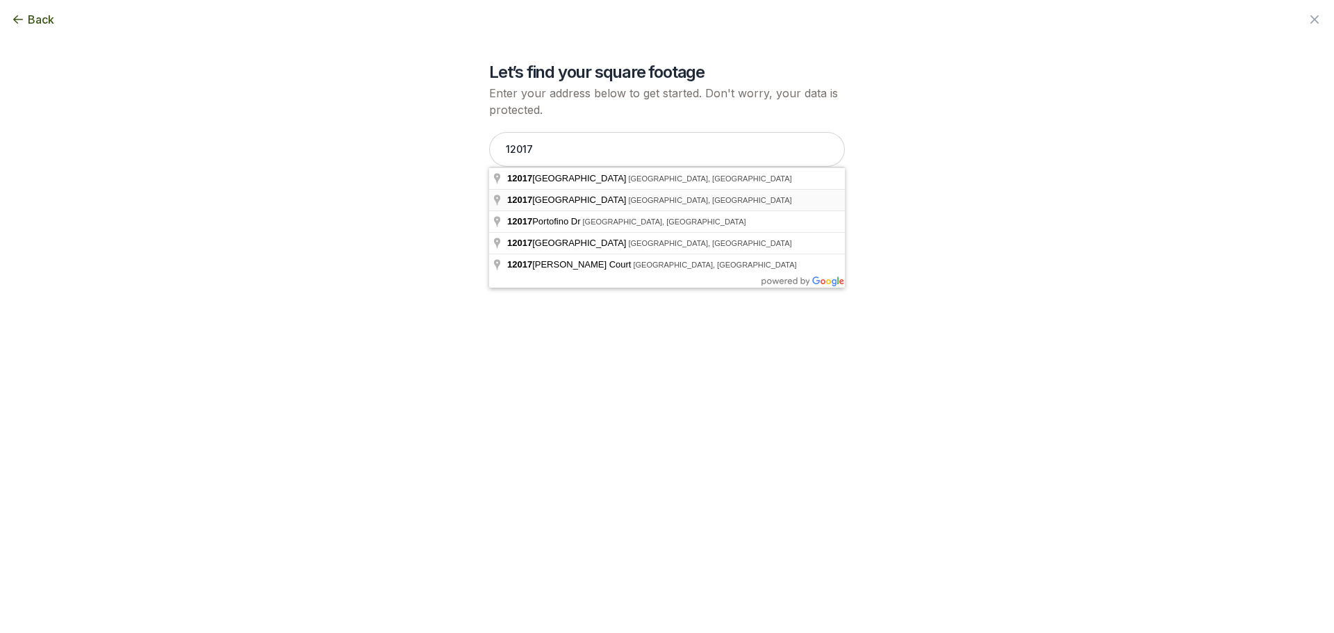
type input "[STREET_ADDRESS]"
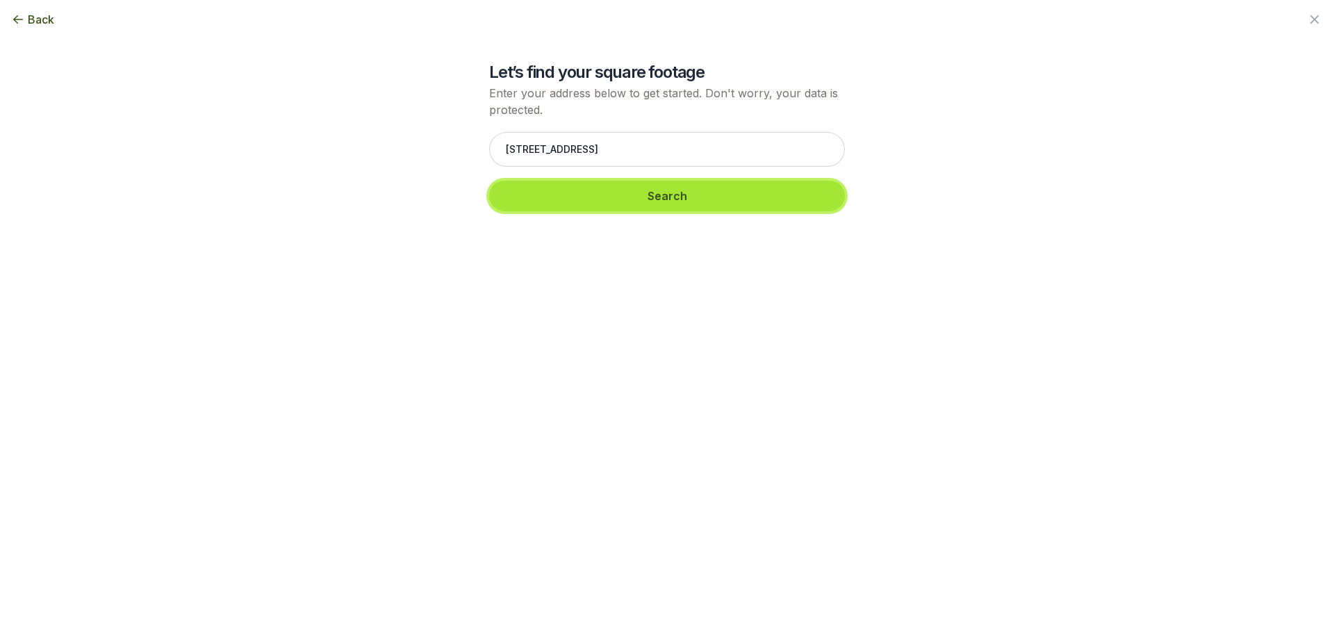
click at [590, 196] on button "Search" at bounding box center [667, 196] width 356 height 31
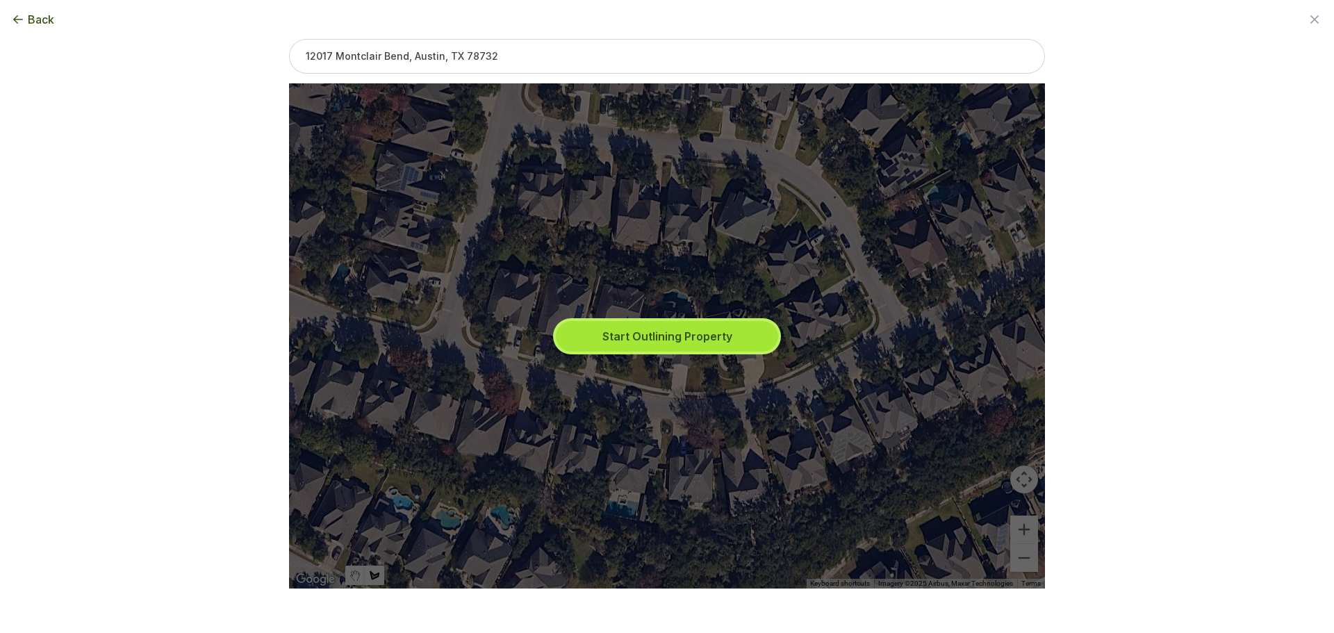
click at [694, 336] on button "Start Outlining Property" at bounding box center [667, 336] width 222 height 31
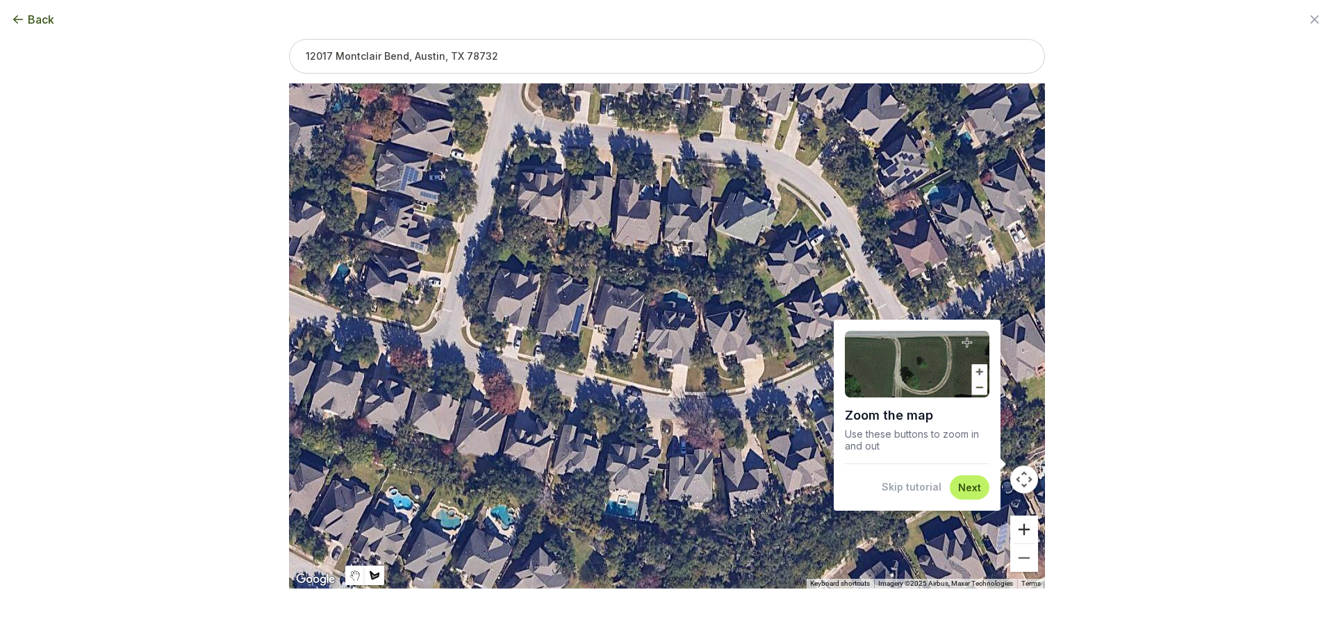
click at [1024, 529] on button "Zoom in" at bounding box center [1025, 530] width 28 height 28
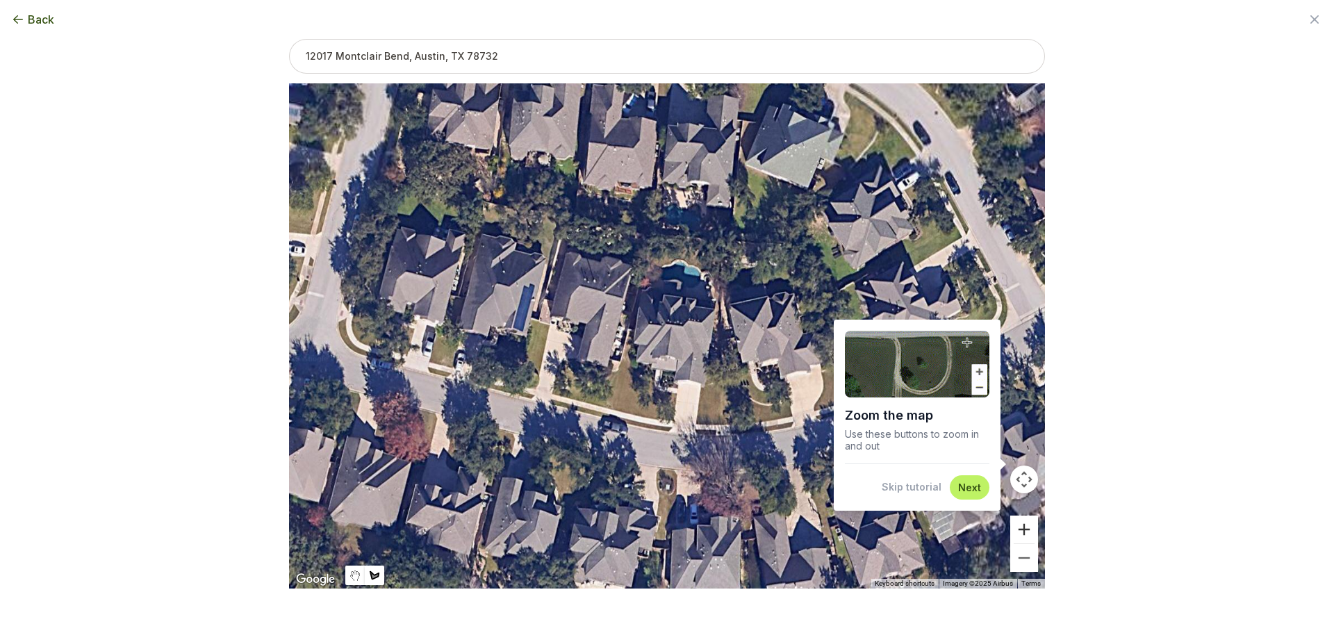
click at [1024, 529] on button "Zoom in" at bounding box center [1025, 530] width 28 height 28
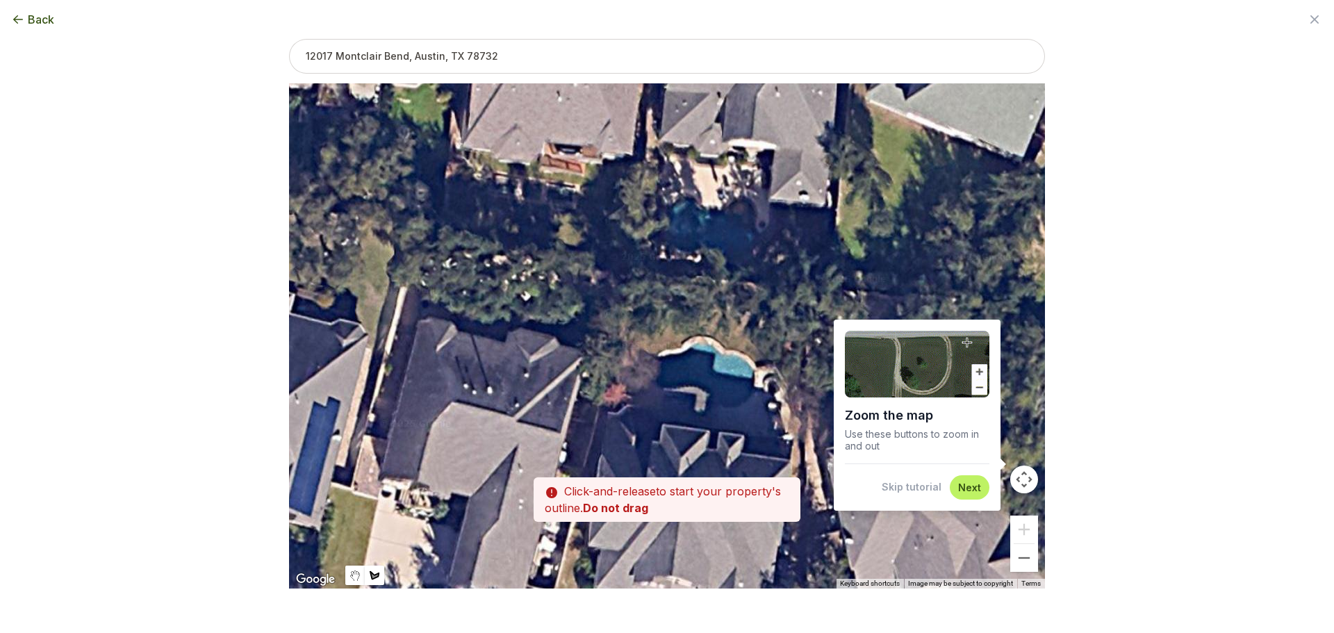
drag, startPoint x: 727, startPoint y: 268, endPoint x: 730, endPoint y: 461, distance: 193.2
click at [730, 461] on div at bounding box center [667, 335] width 756 height 505
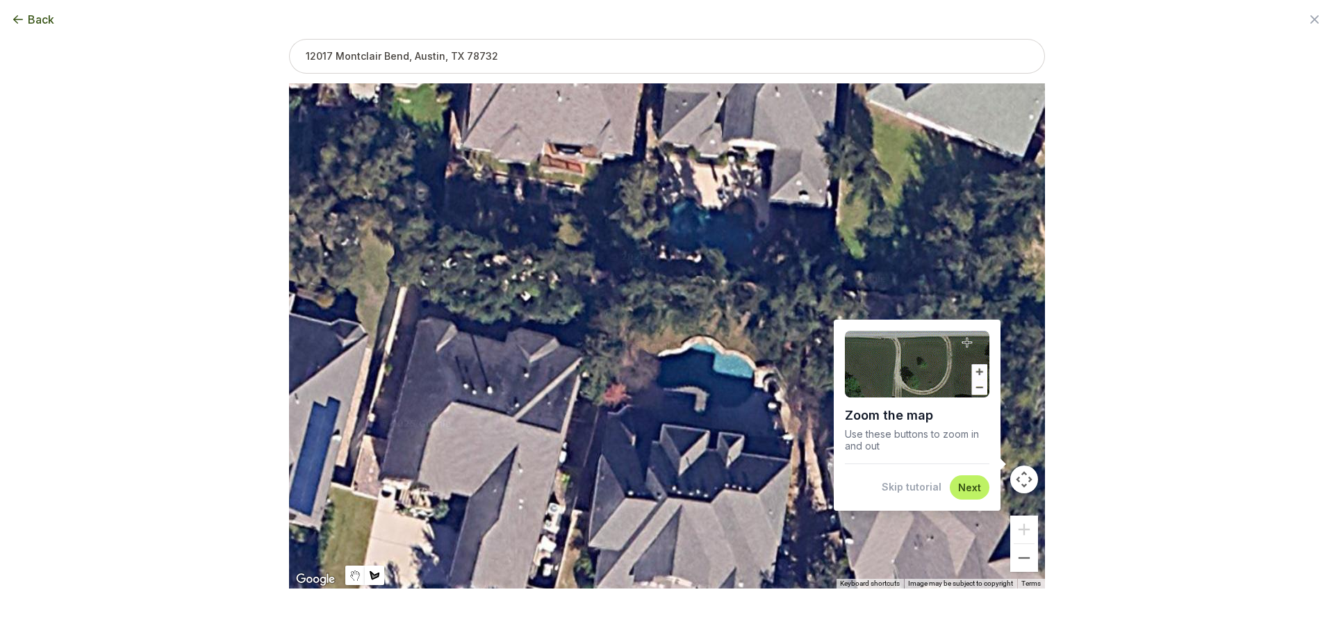
click at [600, 409] on div at bounding box center [667, 335] width 756 height 505
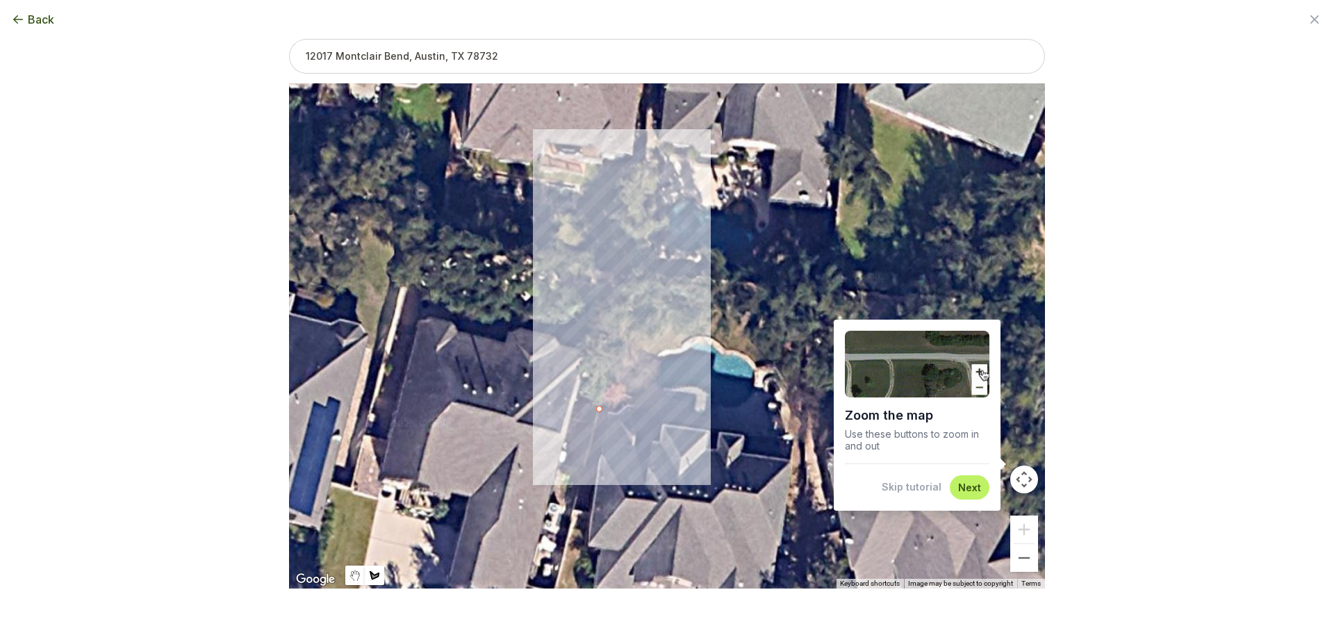
click at [630, 295] on div at bounding box center [667, 335] width 756 height 505
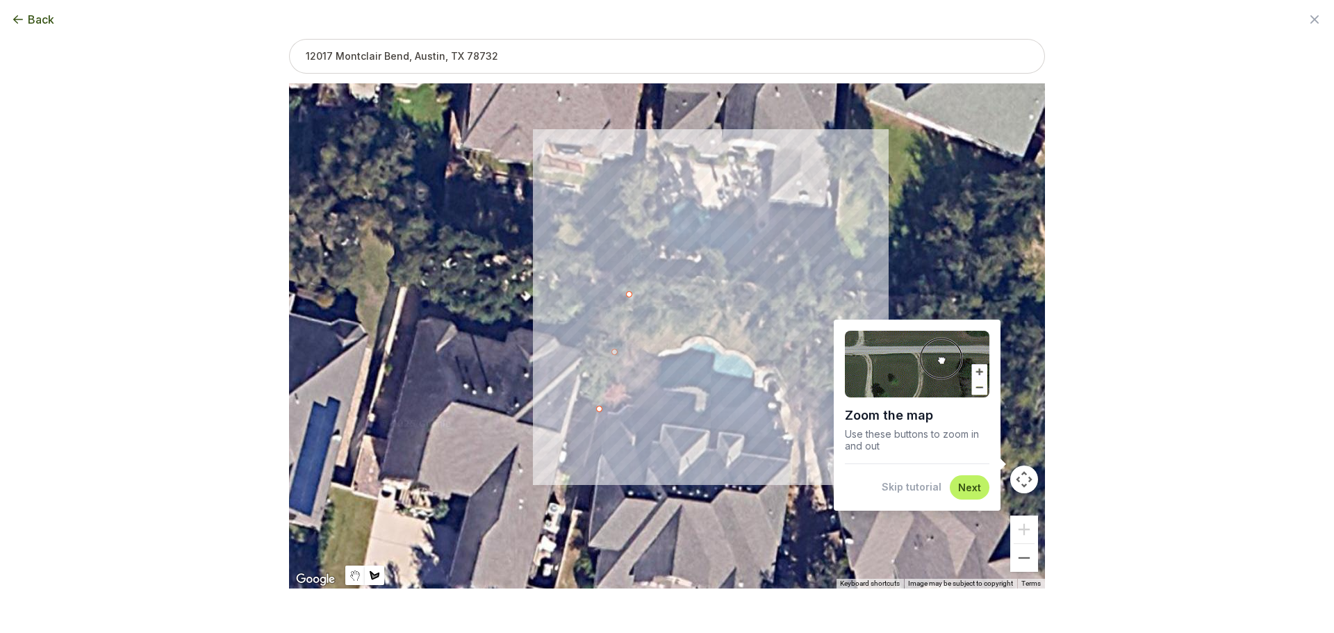
click at [807, 317] on div at bounding box center [667, 335] width 756 height 505
click at [802, 441] on div at bounding box center [667, 335] width 756 height 505
click at [789, 440] on div at bounding box center [667, 335] width 756 height 505
click at [790, 382] on div at bounding box center [667, 335] width 756 height 505
click at [776, 365] on div at bounding box center [667, 335] width 756 height 505
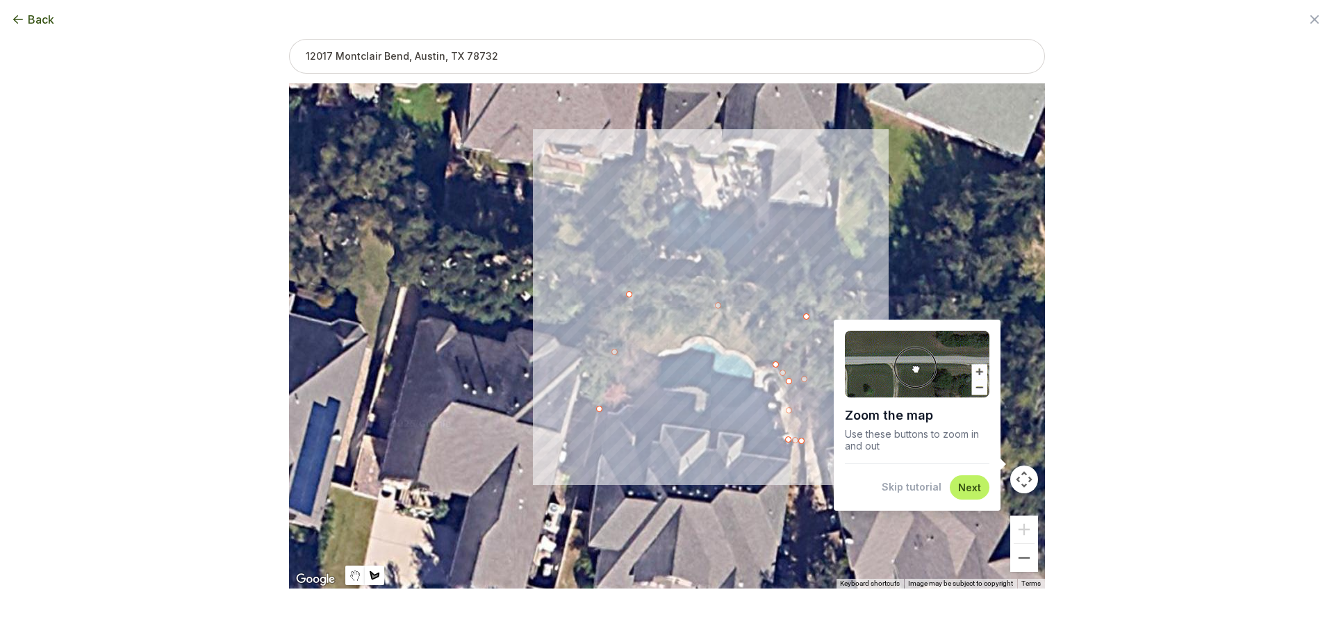
click at [741, 350] on div at bounding box center [667, 335] width 756 height 505
click at [708, 336] on div at bounding box center [667, 335] width 756 height 505
click at [681, 336] on div at bounding box center [667, 335] width 756 height 505
click at [680, 343] on div at bounding box center [667, 335] width 756 height 505
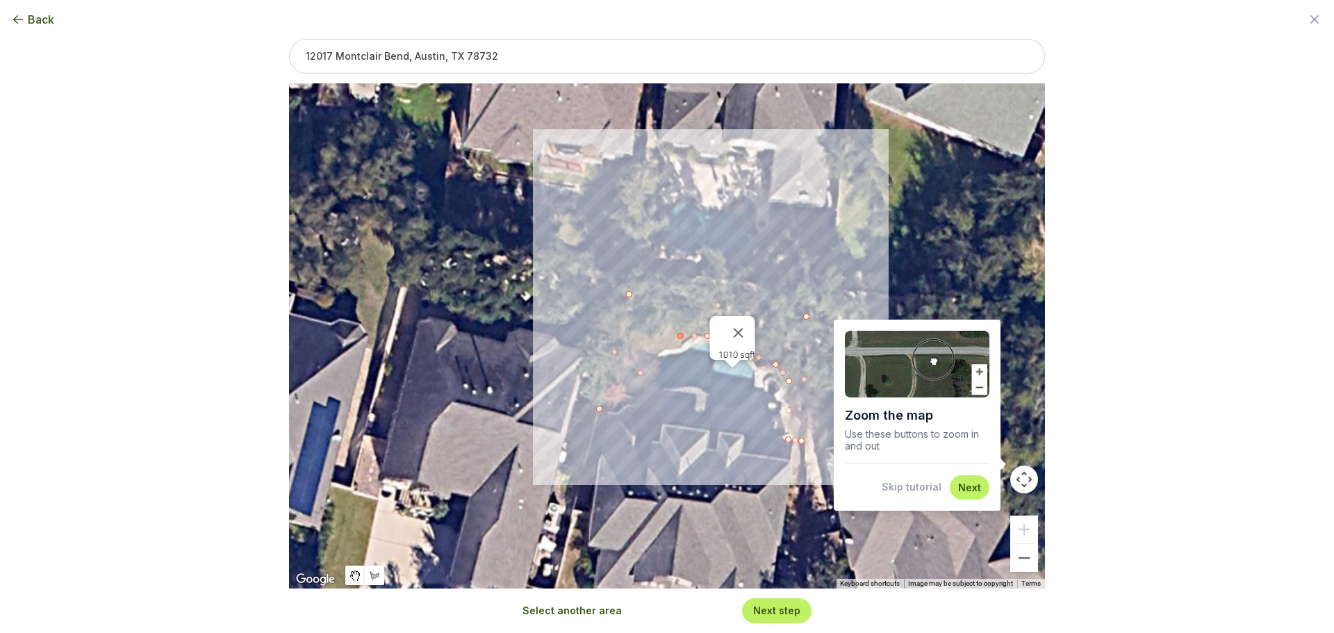
type input "1010"
